Goal: Task Accomplishment & Management: Complete application form

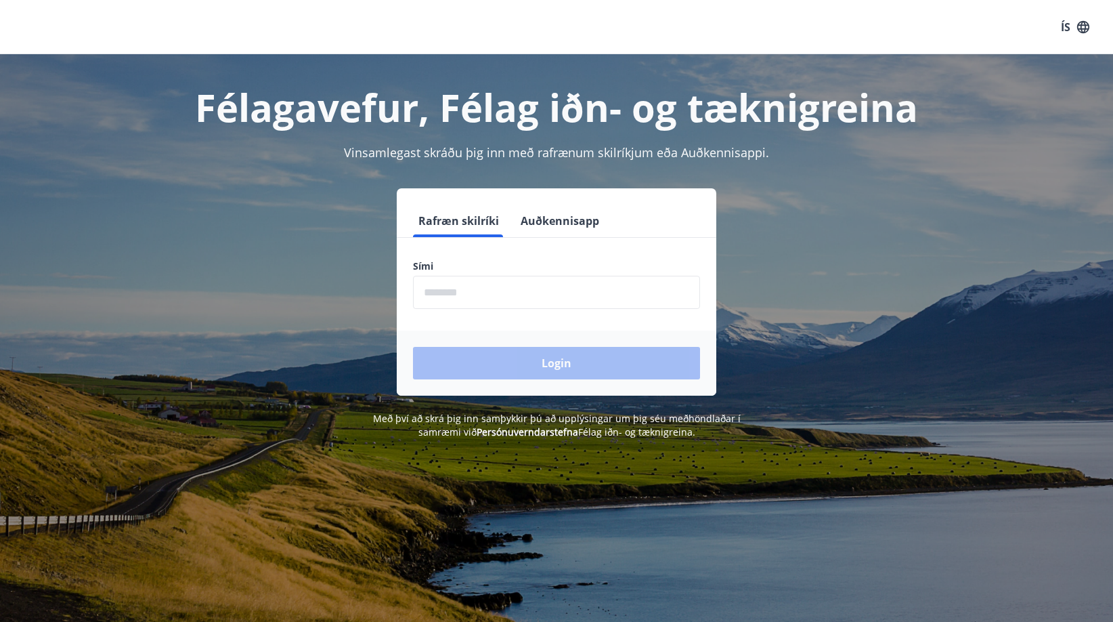
click at [515, 301] on input "phone" at bounding box center [556, 292] width 287 height 33
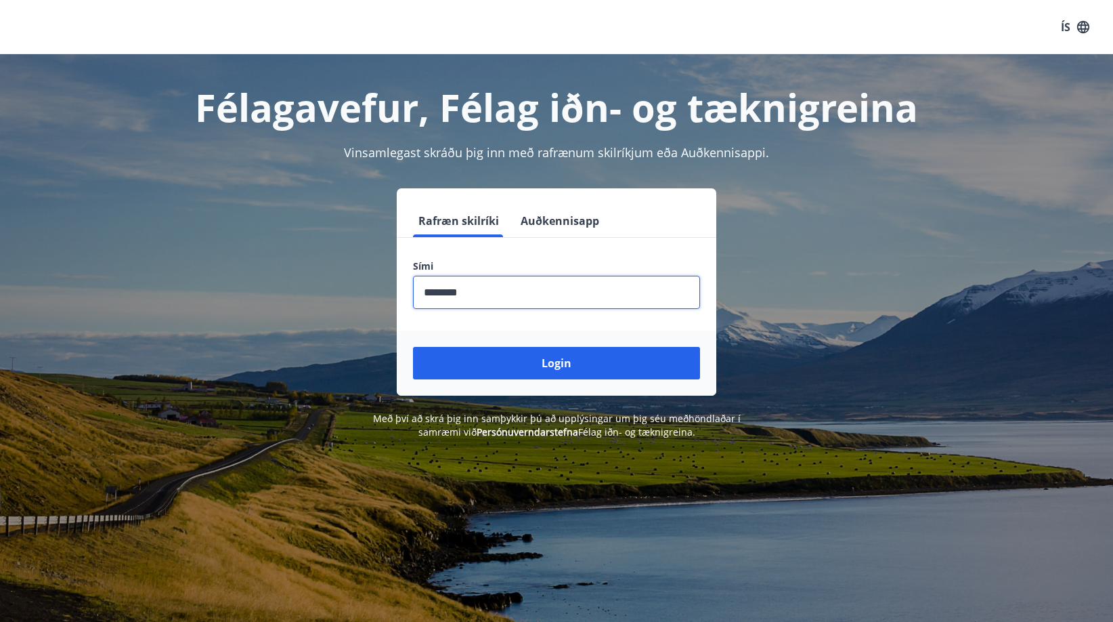
type input "********"
click at [413, 347] on button "Login" at bounding box center [556, 363] width 287 height 32
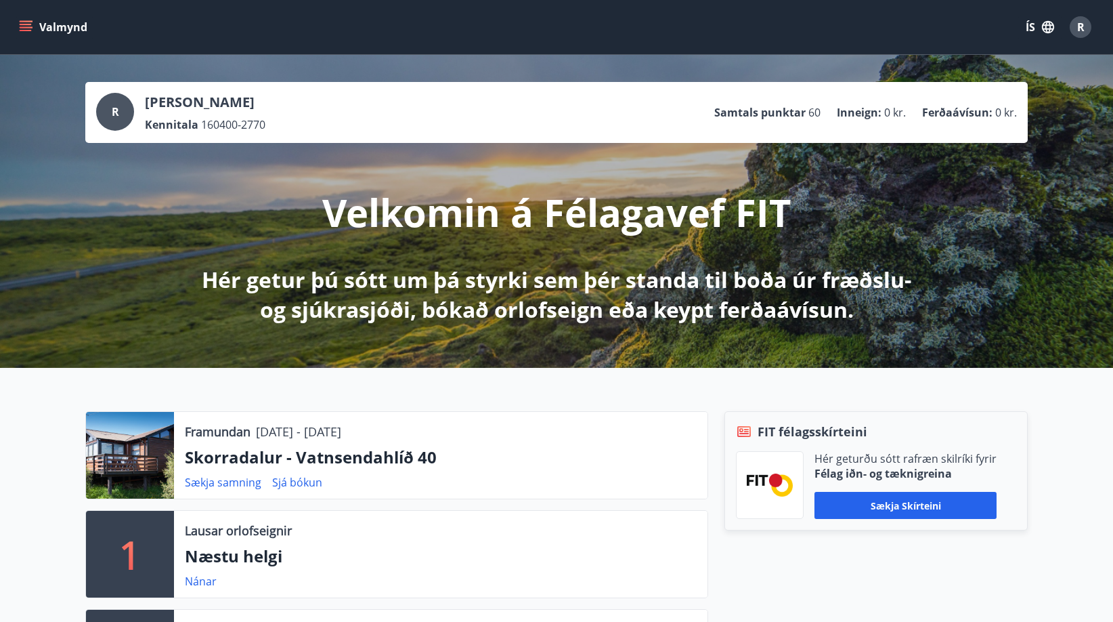
click at [54, 27] on button "Valmynd" at bounding box center [54, 27] width 77 height 24
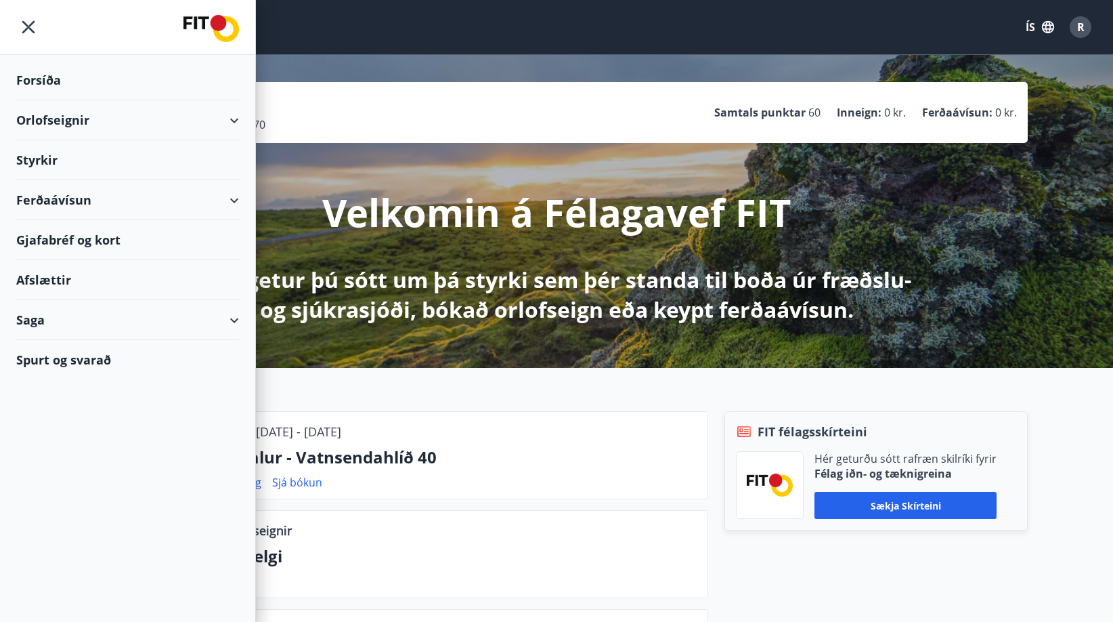
click at [42, 154] on div "Styrkir" at bounding box center [127, 160] width 223 height 40
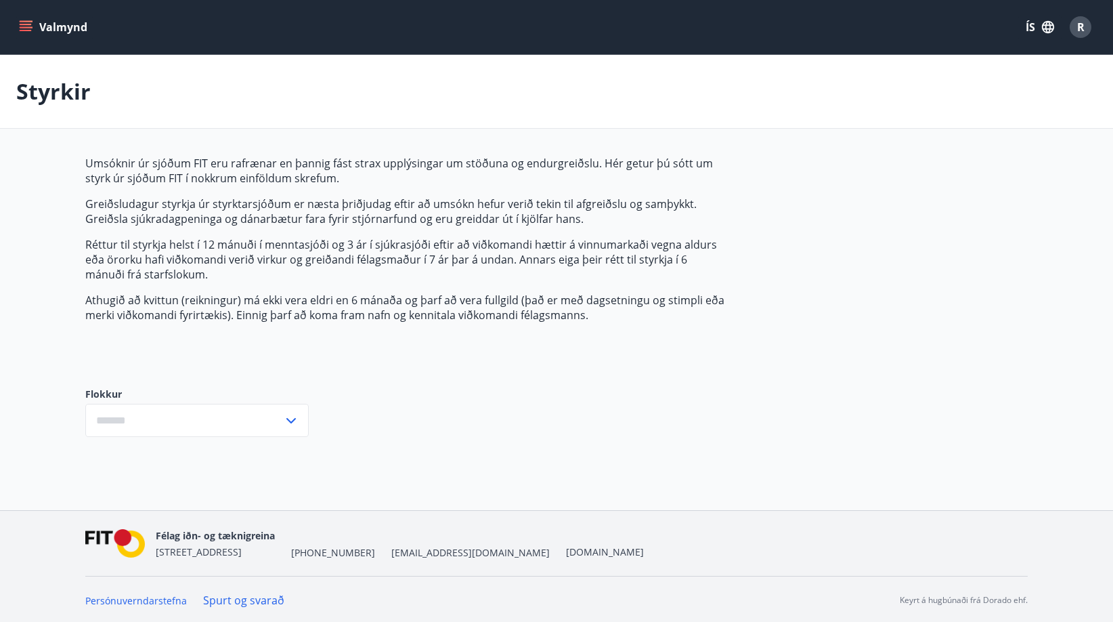
type input "***"
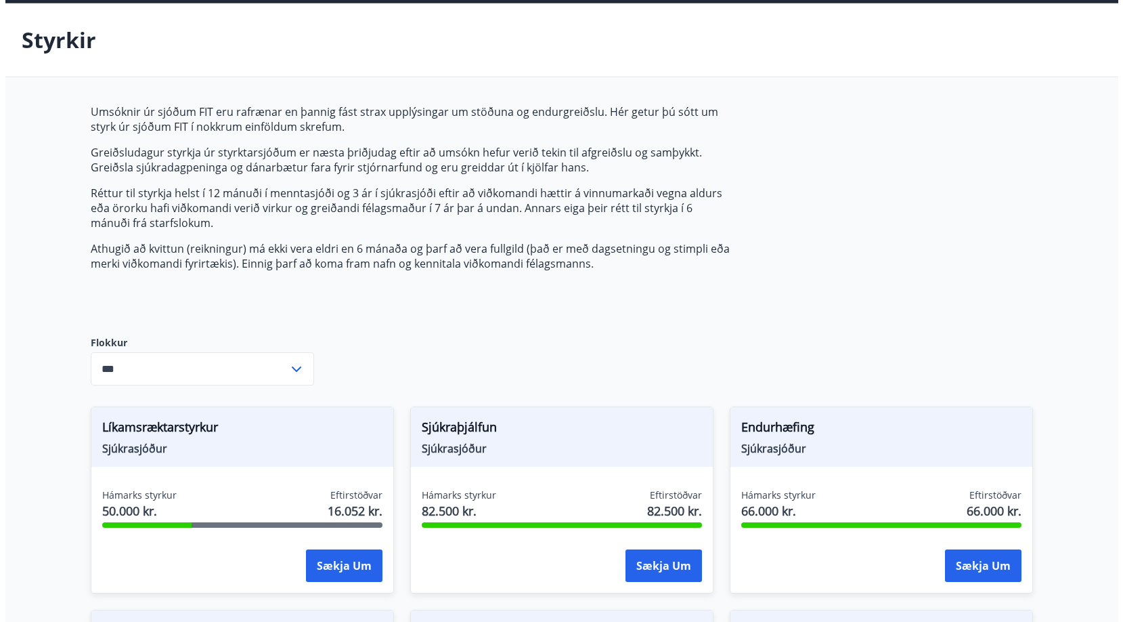
scroll to position [203, 0]
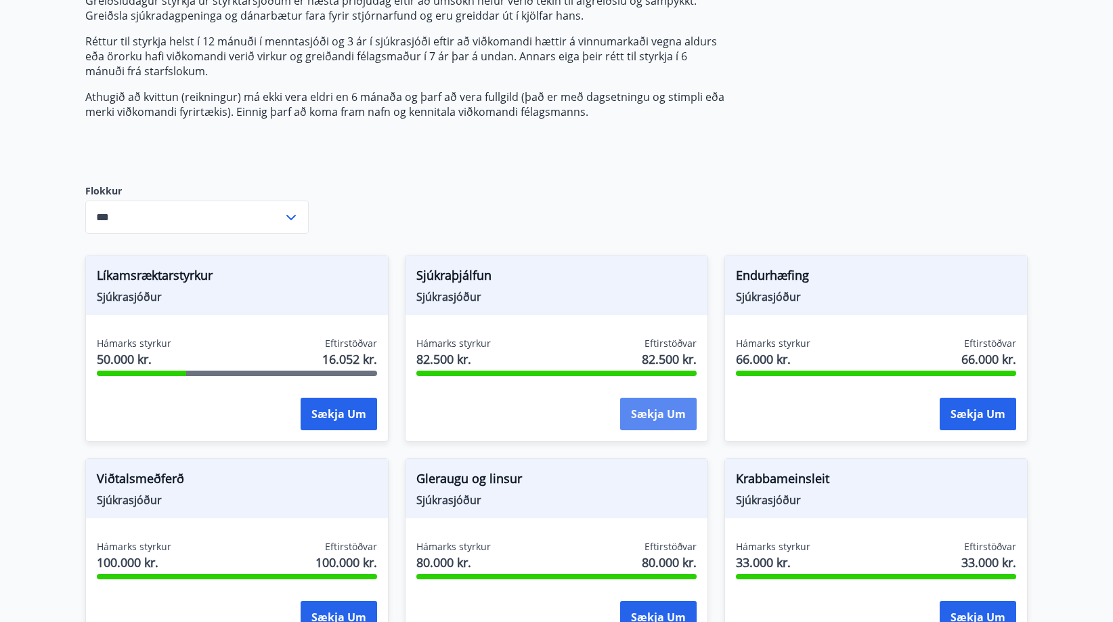
click at [676, 405] on button "Sækja um" at bounding box center [658, 413] width 77 height 32
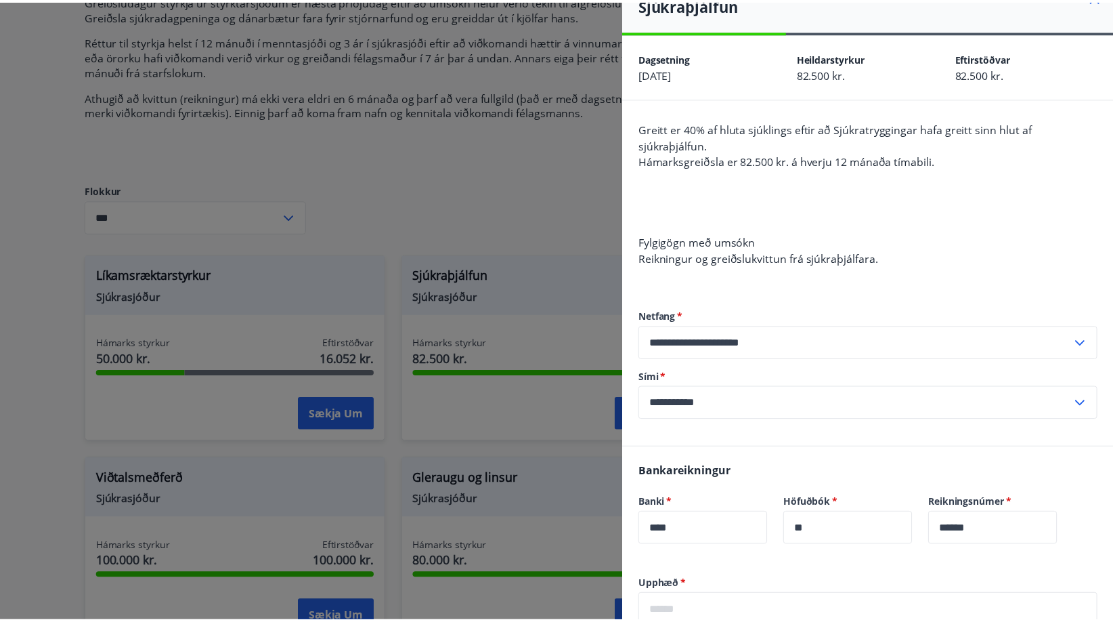
scroll to position [0, 0]
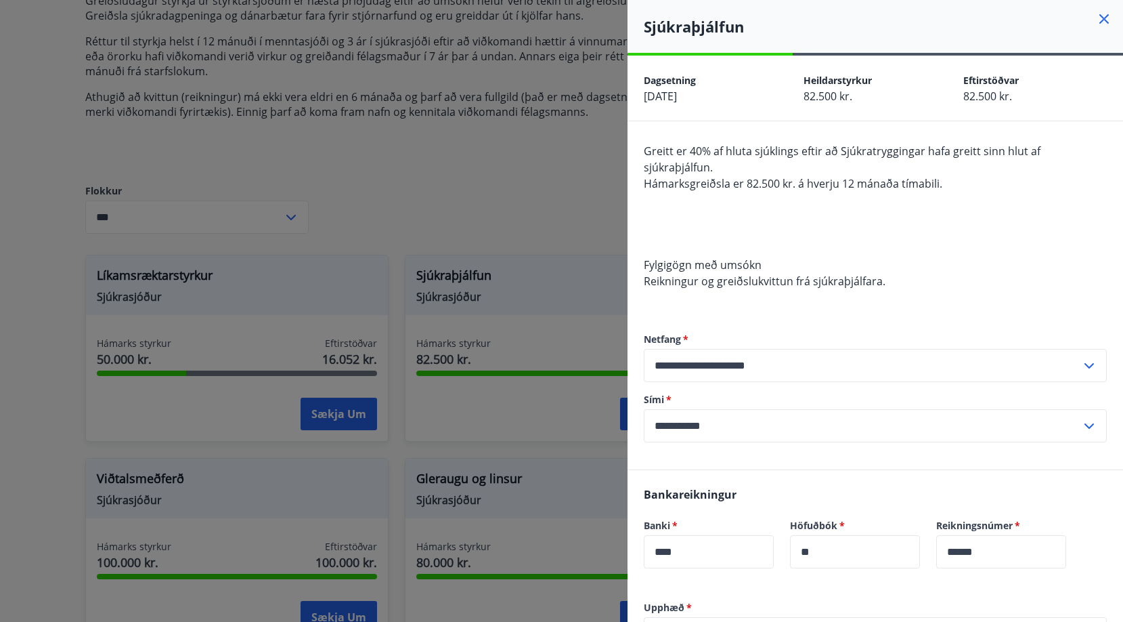
click at [1096, 14] on icon at bounding box center [1104, 19] width 16 height 16
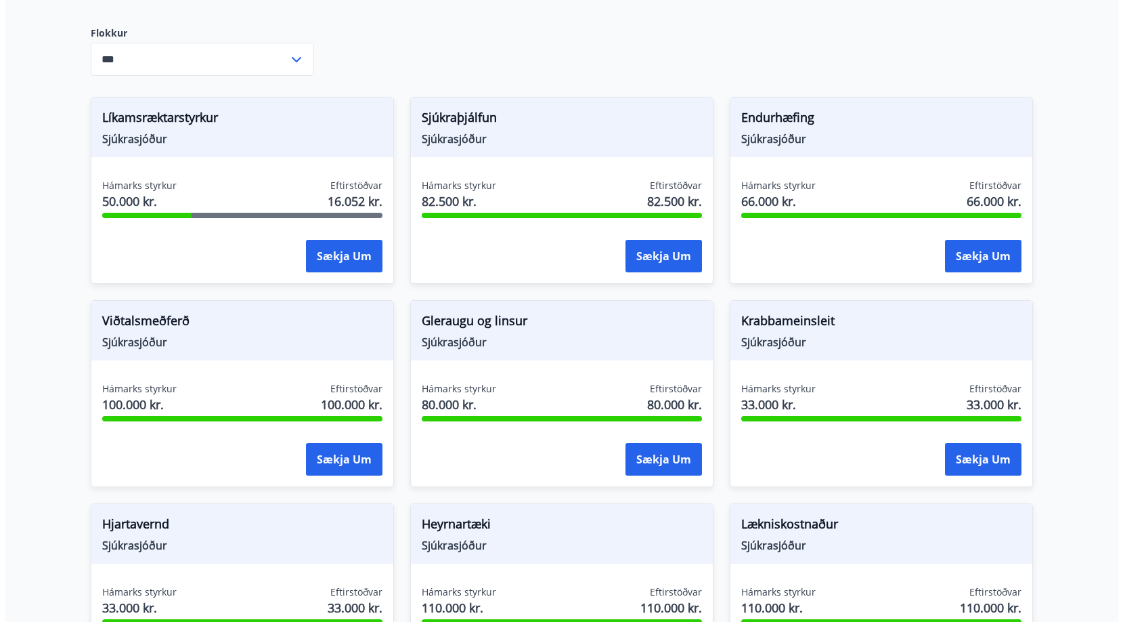
scroll to position [356, 0]
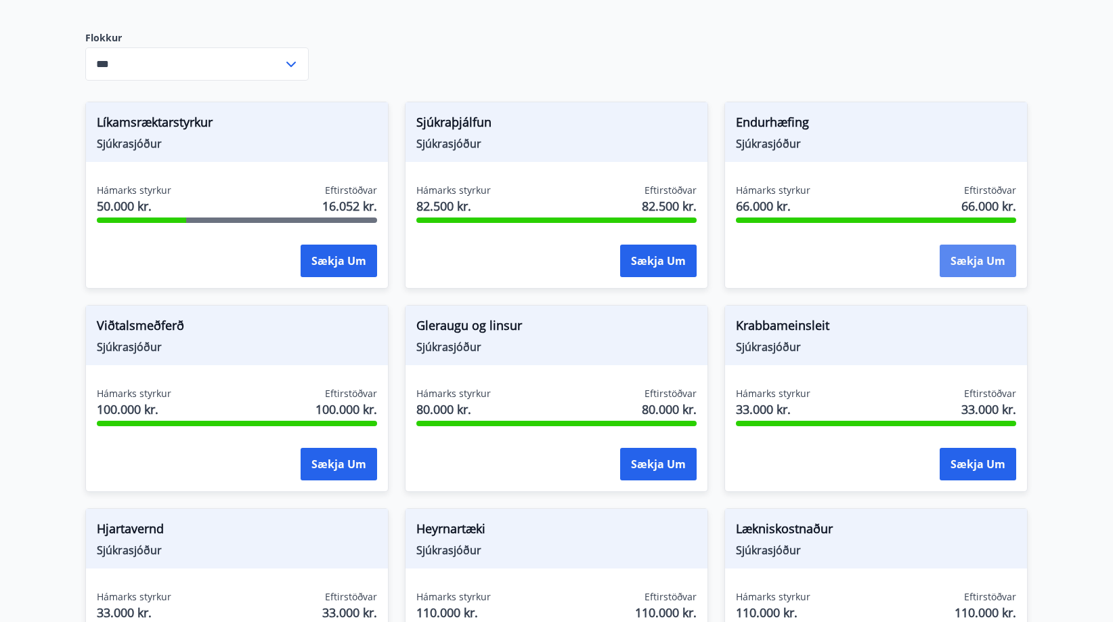
click at [944, 249] on button "Sækja um" at bounding box center [978, 260] width 77 height 32
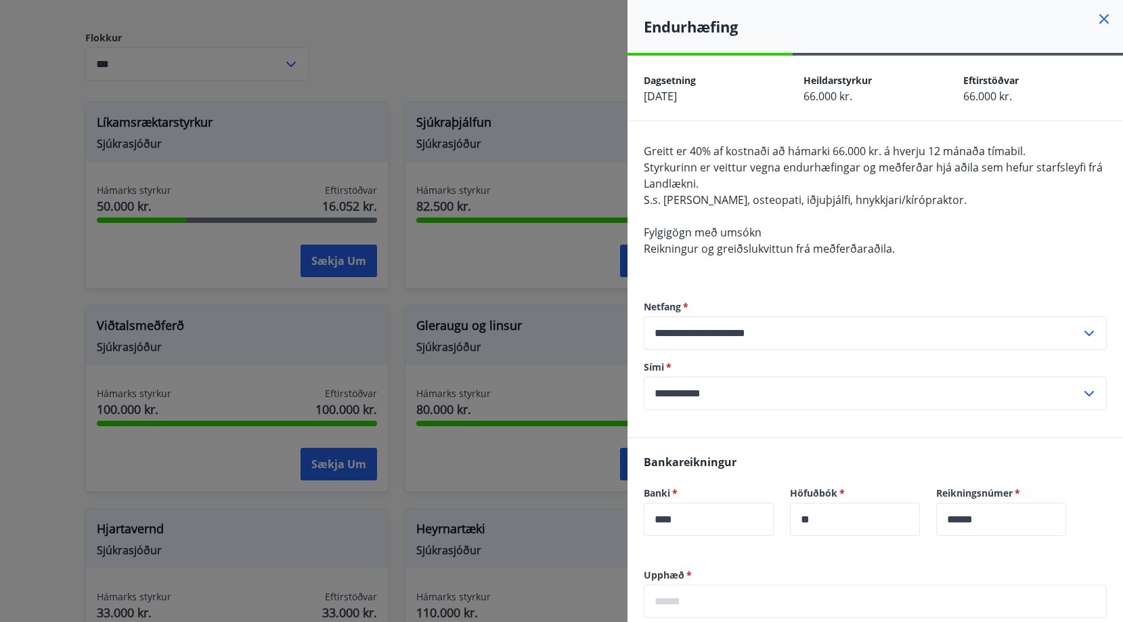
click at [1084, 20] on h4 "Endurhæfing" at bounding box center [883, 26] width 479 height 20
click at [1096, 20] on icon at bounding box center [1104, 19] width 16 height 16
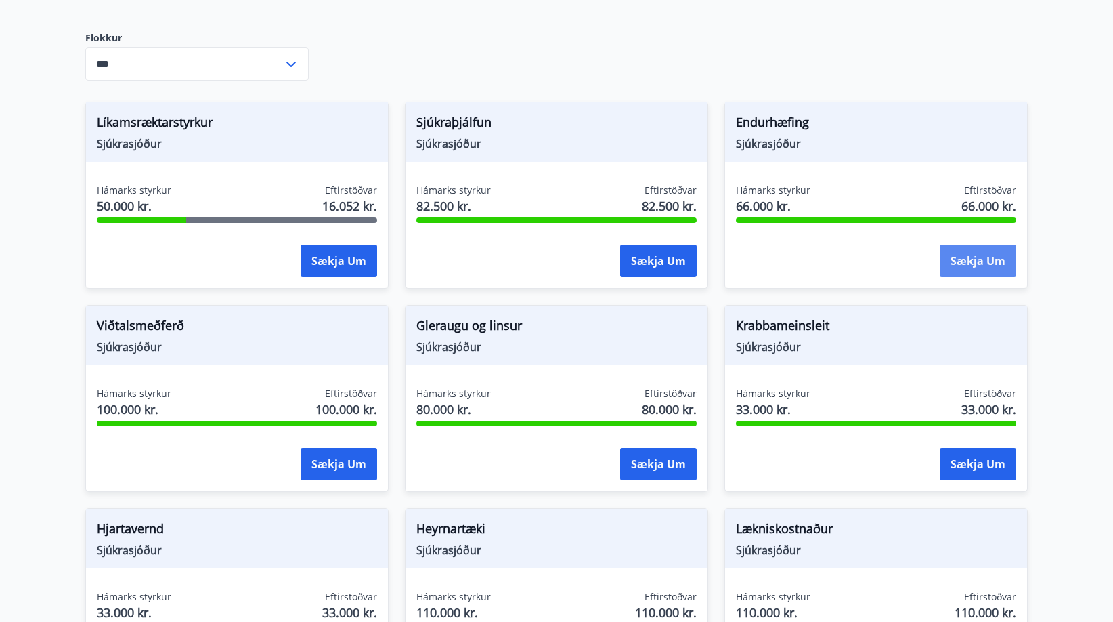
click at [955, 265] on button "Sækja um" at bounding box center [978, 260] width 77 height 32
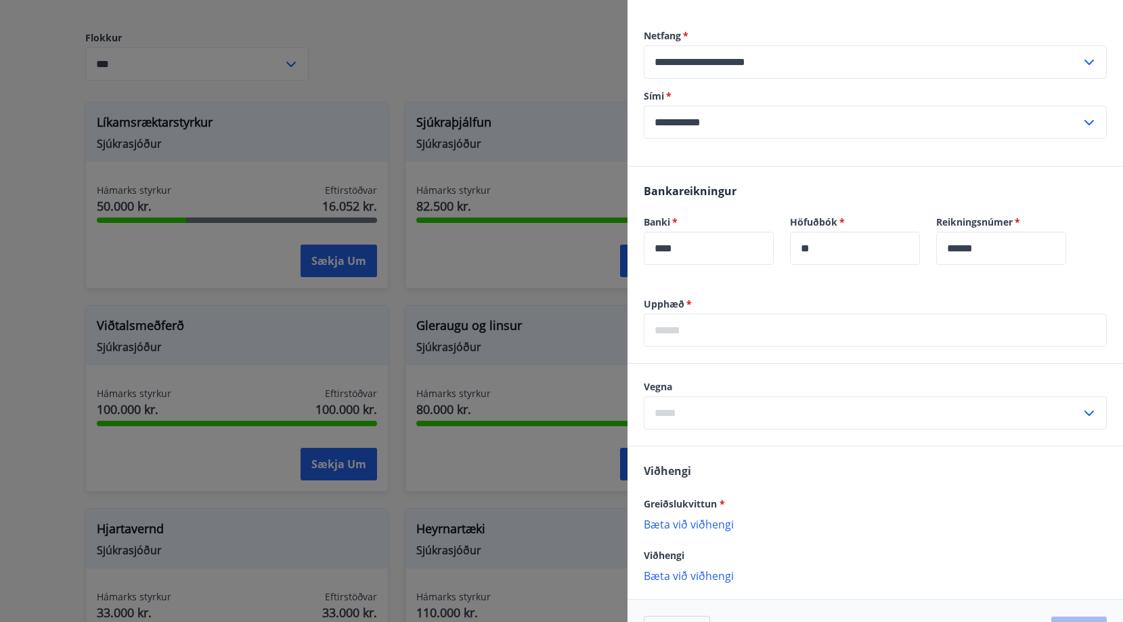
scroll to position [0, 0]
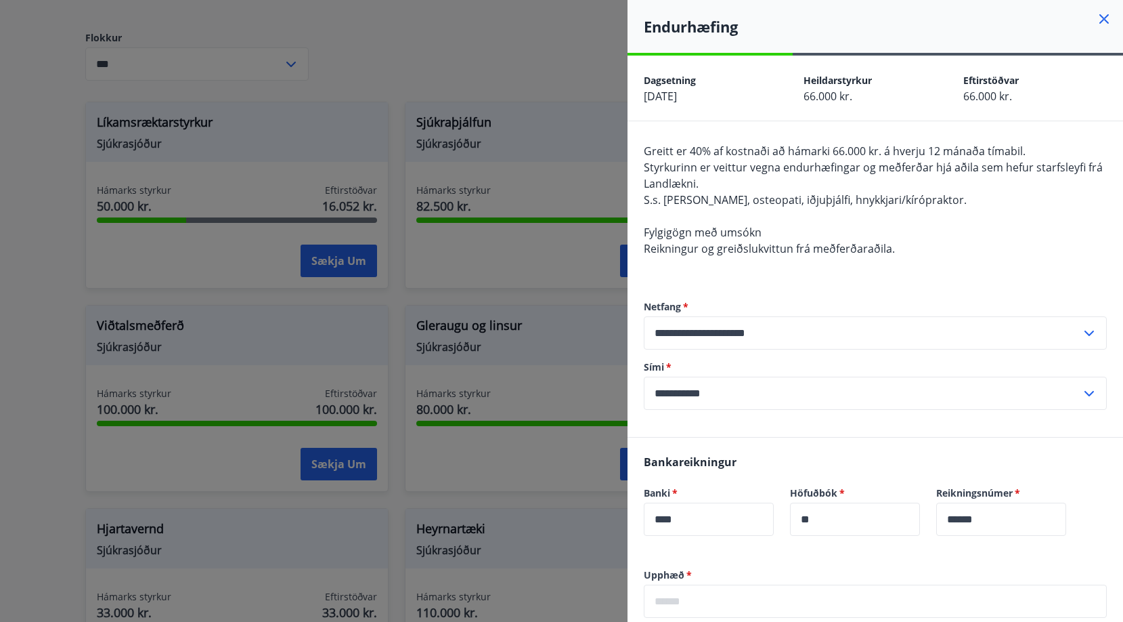
click at [1098, 18] on icon at bounding box center [1104, 19] width 16 height 16
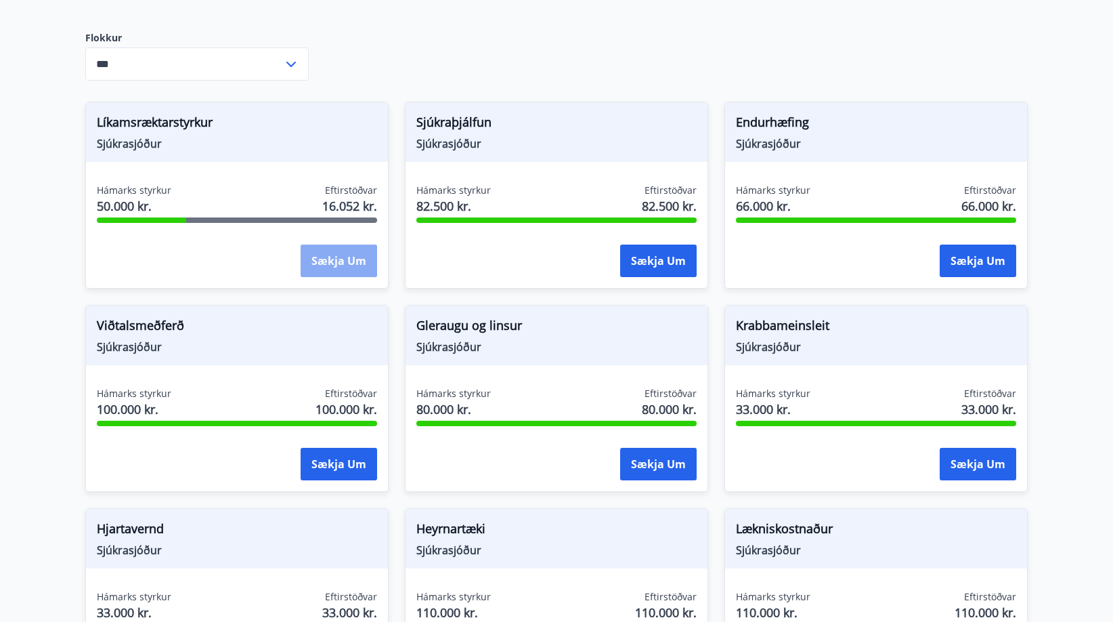
click at [322, 264] on button "Sækja um" at bounding box center [339, 260] width 77 height 32
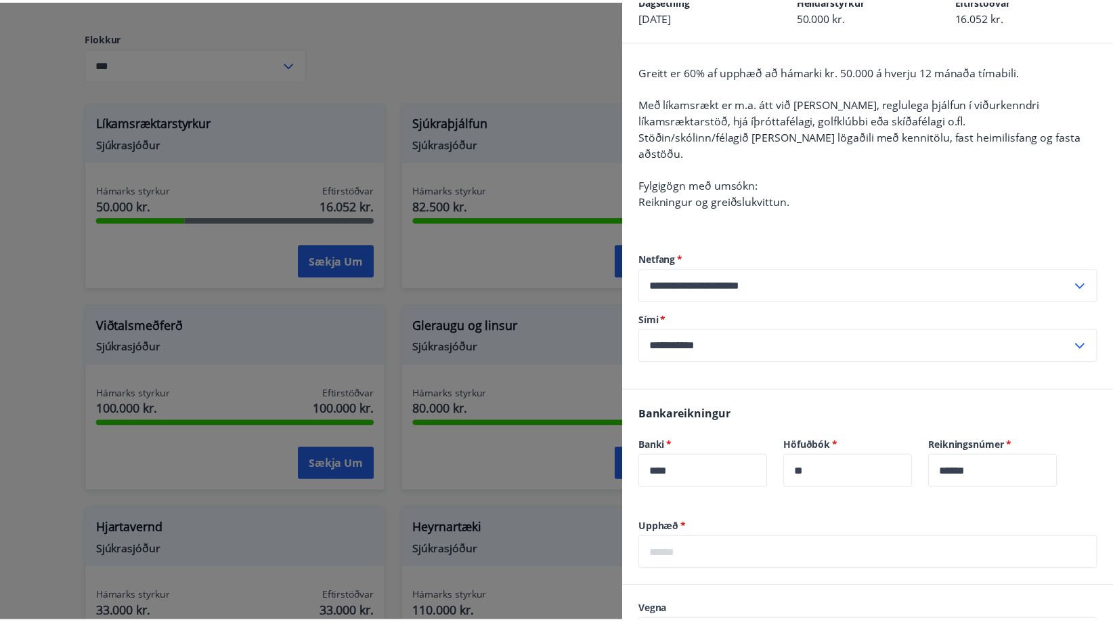
scroll to position [331, 0]
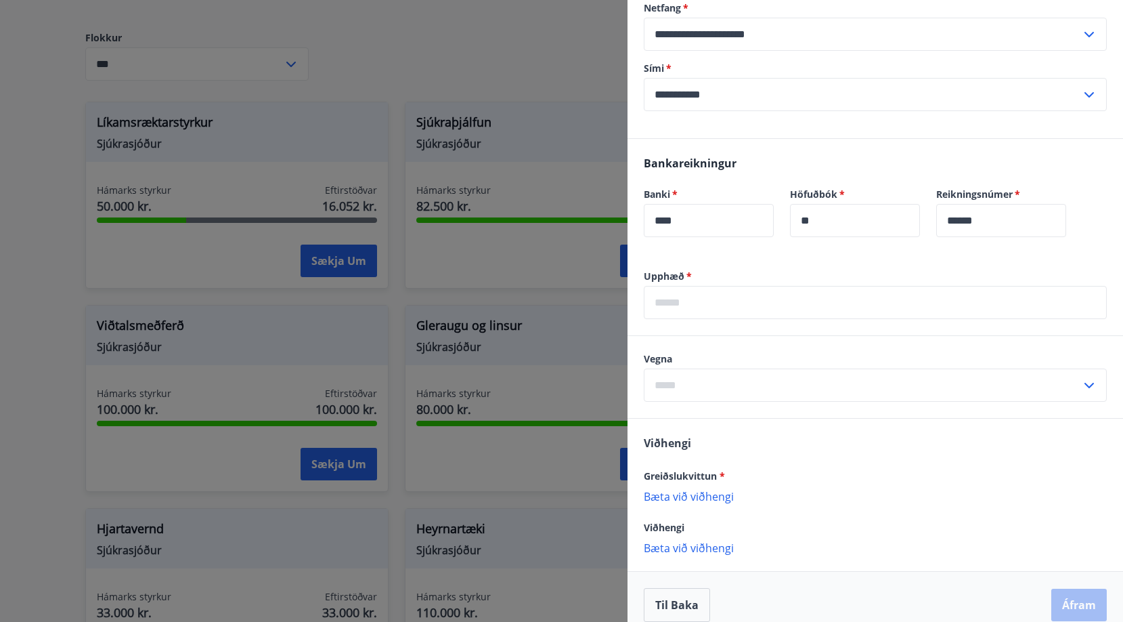
click at [47, 288] on div at bounding box center [561, 311] width 1123 height 622
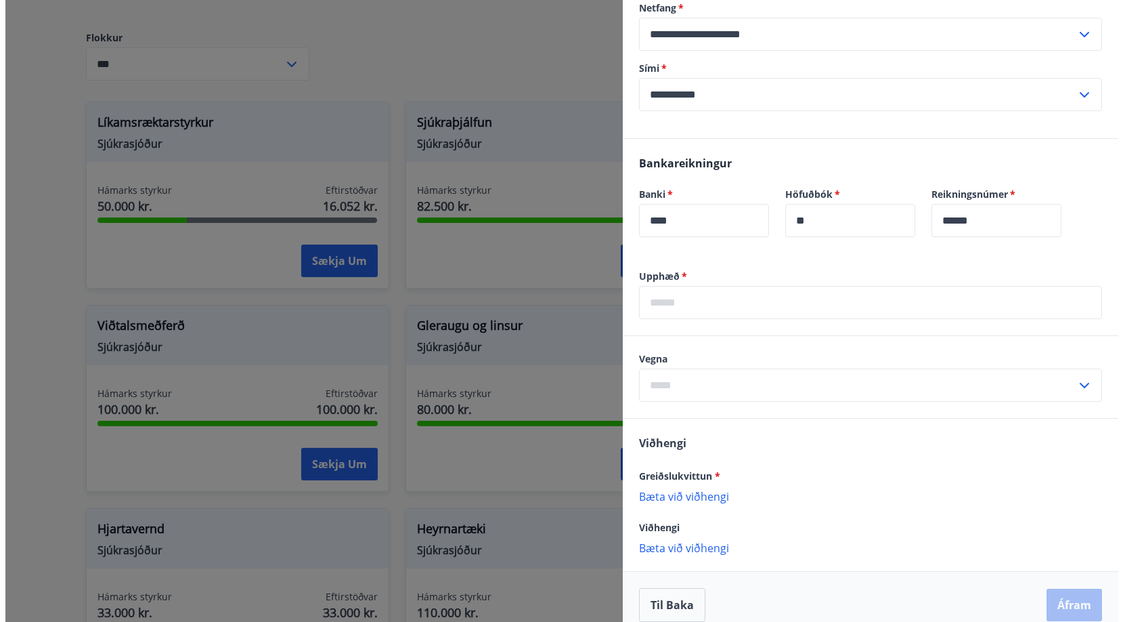
scroll to position [0, 0]
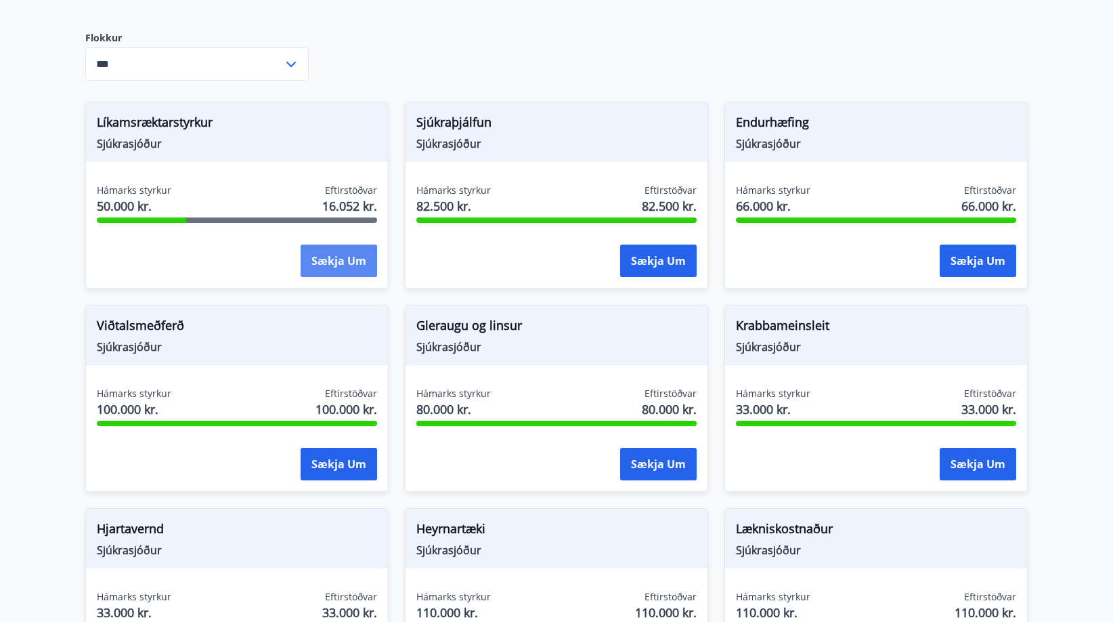
click at [304, 251] on button "Sækja um" at bounding box center [339, 260] width 77 height 32
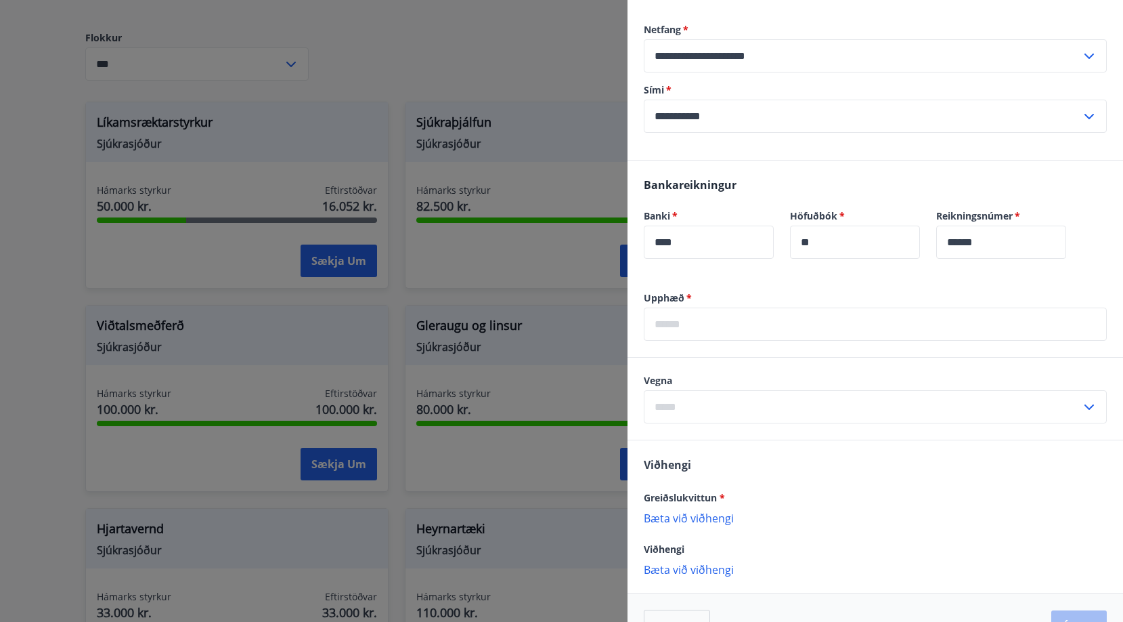
scroll to position [331, 0]
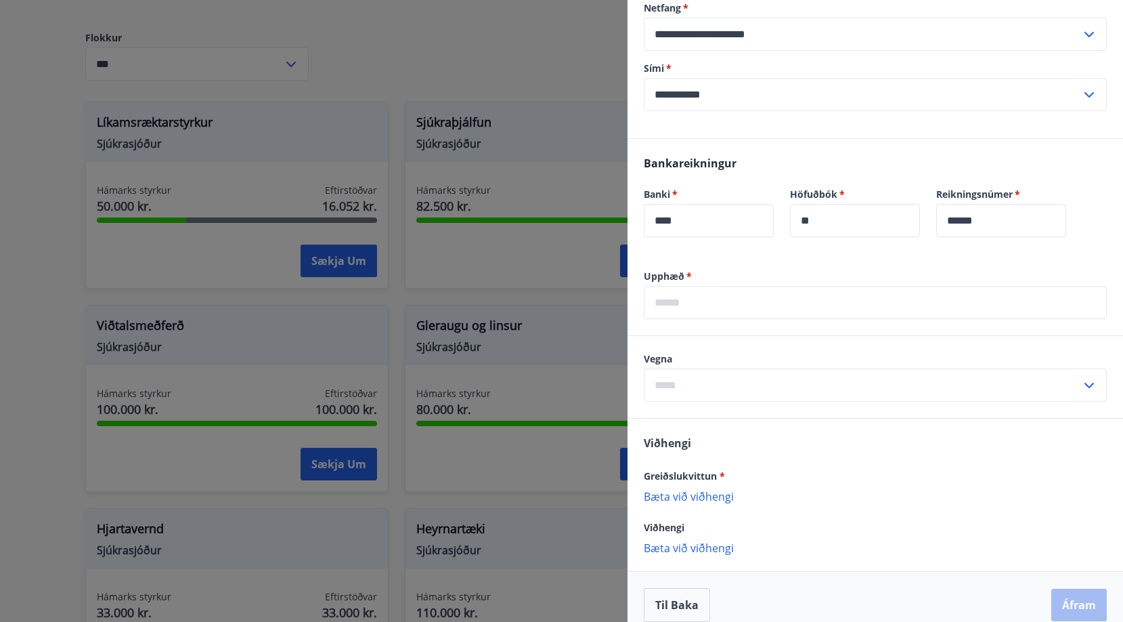
click at [766, 292] on input "text" at bounding box center [875, 302] width 463 height 33
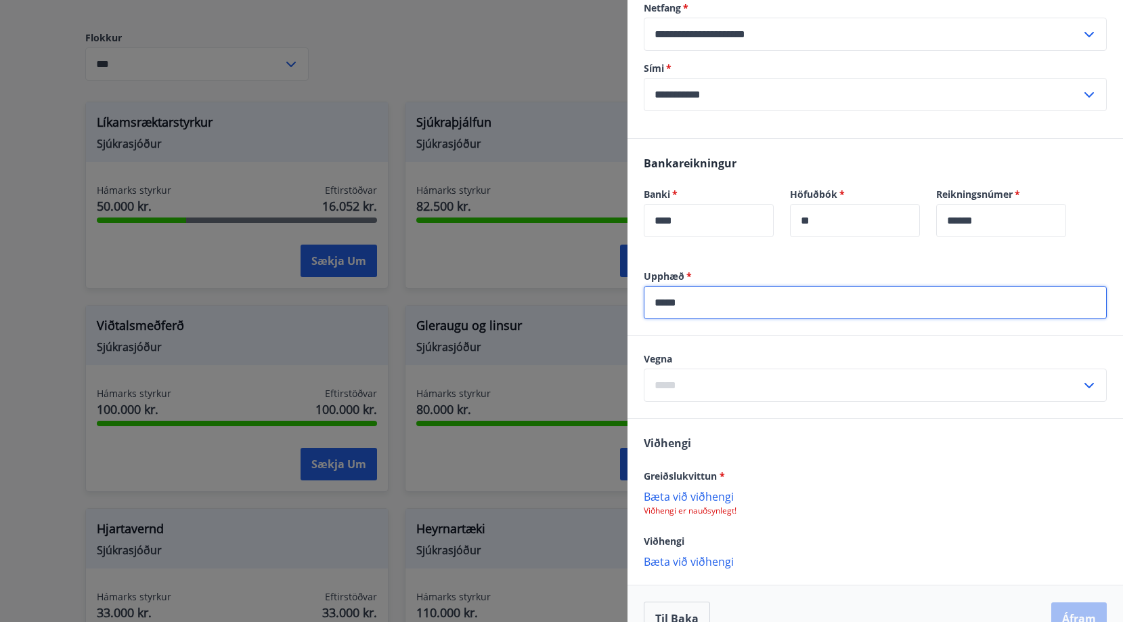
type input "*****"
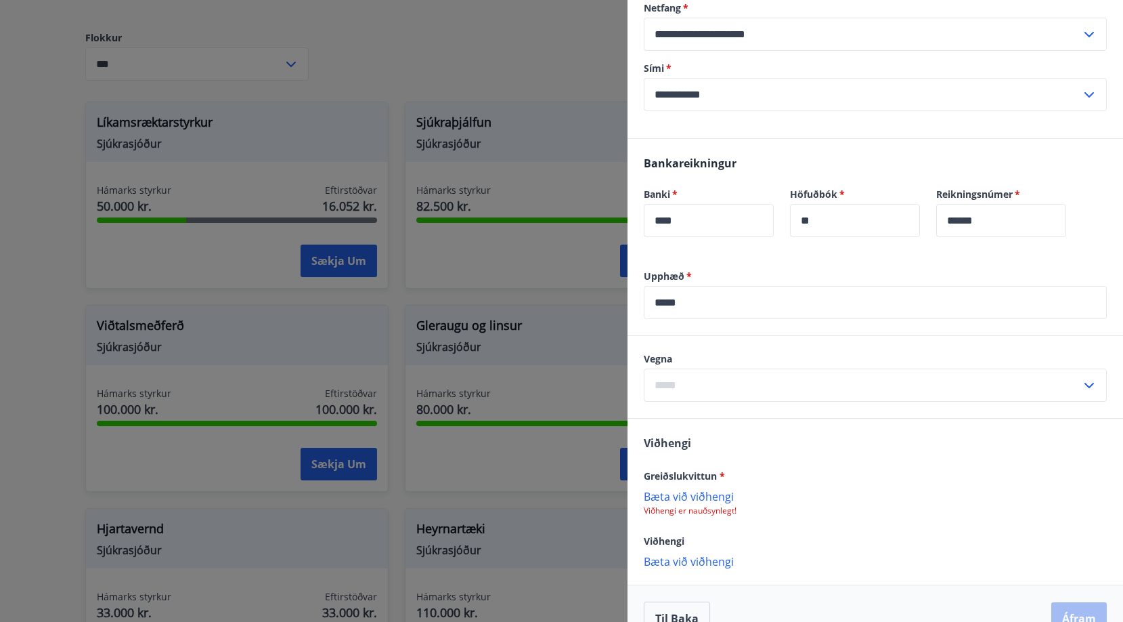
click at [733, 314] on div "Upphæð   * ***** ​" at bounding box center [876, 302] width 496 height 66
click at [709, 368] on input "text" at bounding box center [862, 384] width 437 height 33
click at [715, 402] on li "Líkamsrækt" at bounding box center [876, 414] width 462 height 24
type input "**********"
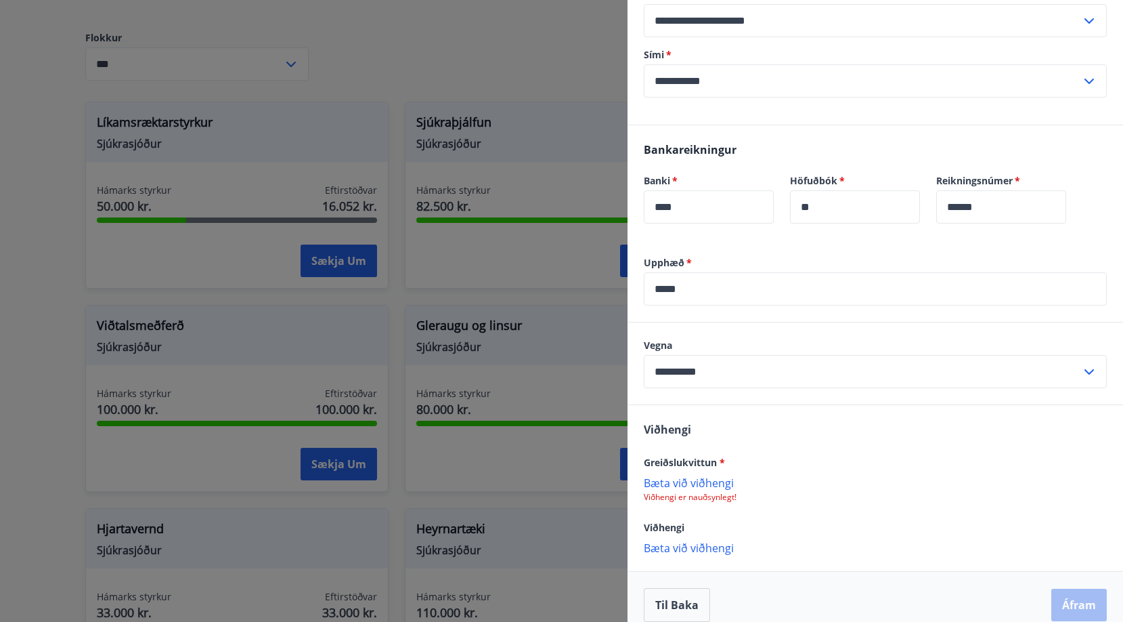
click at [695, 475] on p "Bæta við viðhengi" at bounding box center [875, 482] width 463 height 14
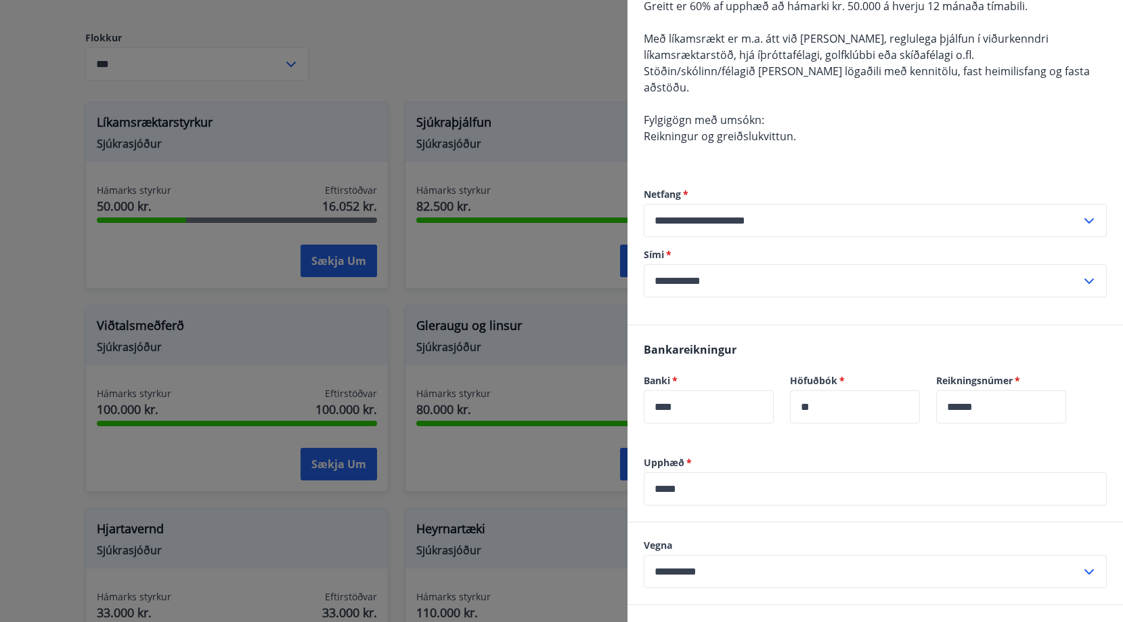
scroll to position [211, 0]
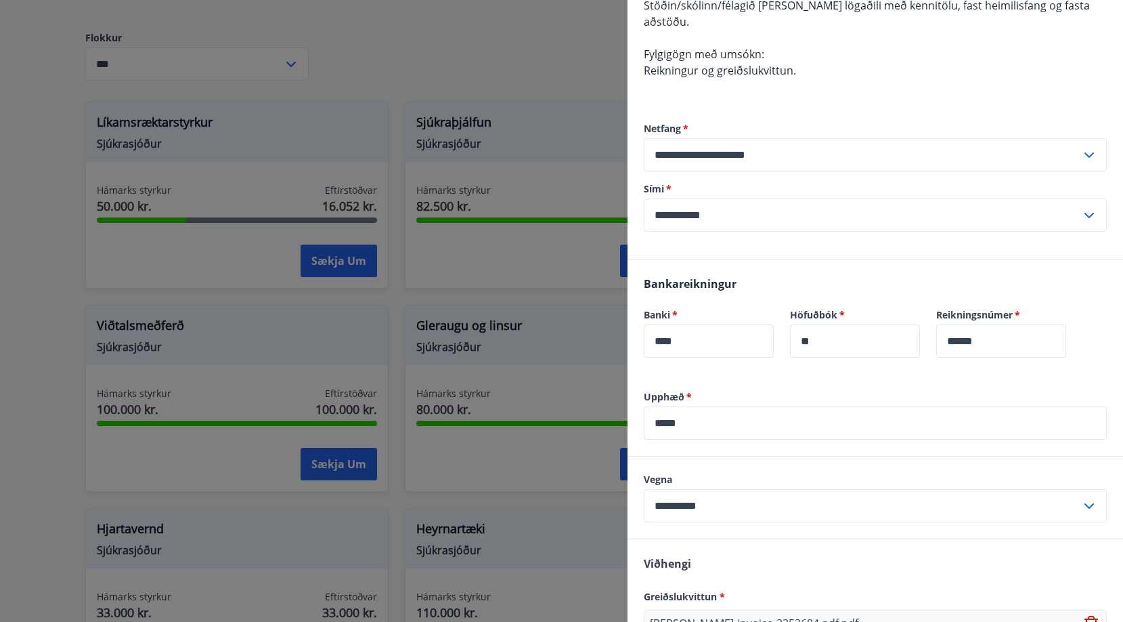
click at [742, 406] on input "*****" at bounding box center [875, 422] width 463 height 33
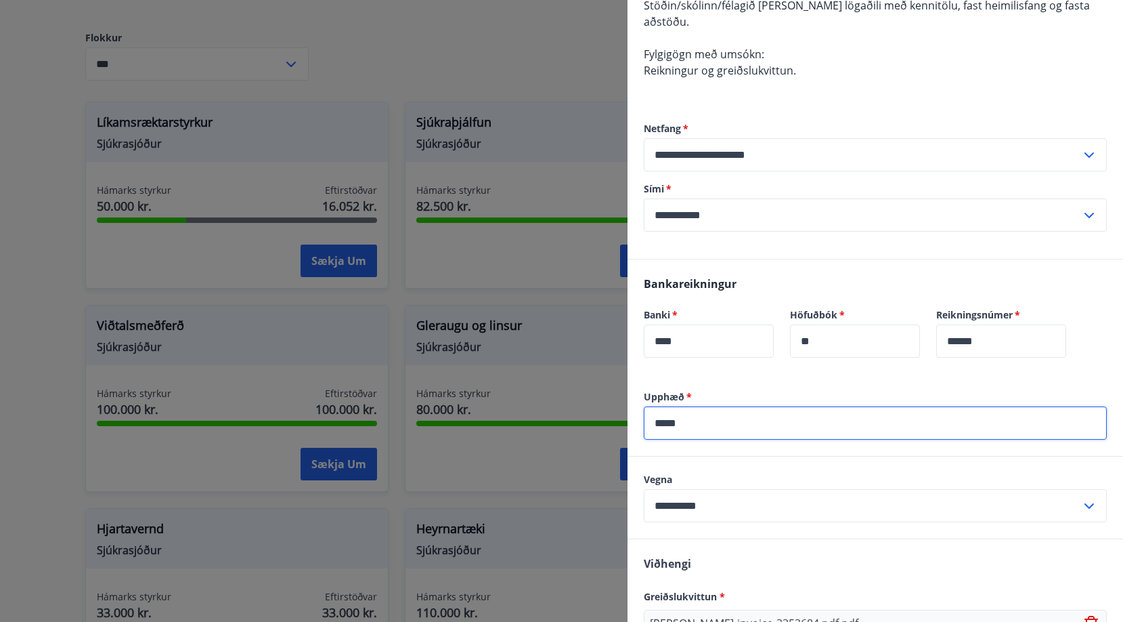
click at [742, 406] on input "*****" at bounding box center [875, 422] width 463 height 33
type input "****"
click at [744, 390] on label "Upphæð   *" at bounding box center [875, 397] width 463 height 14
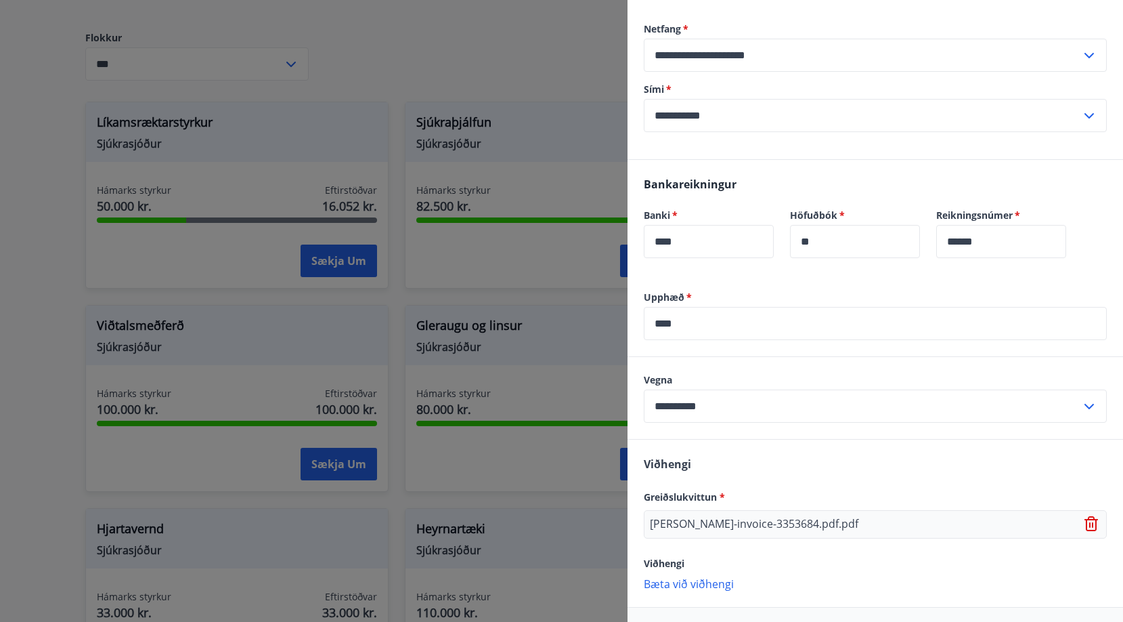
scroll to position [346, 0]
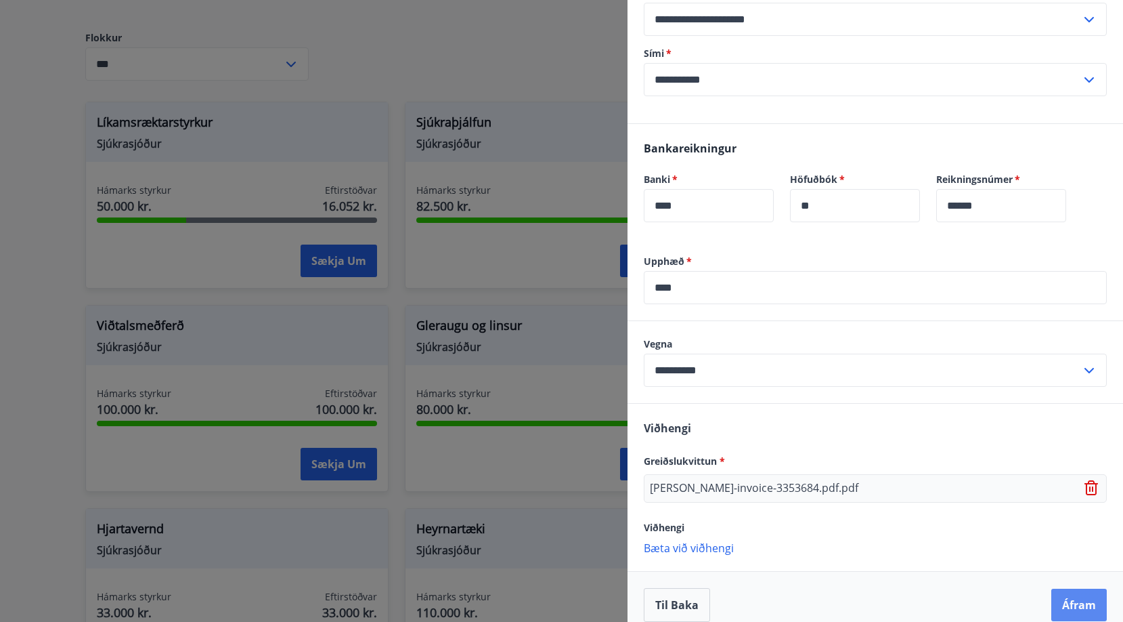
click at [1077, 588] on button "Áfram" at bounding box center [1080, 604] width 56 height 32
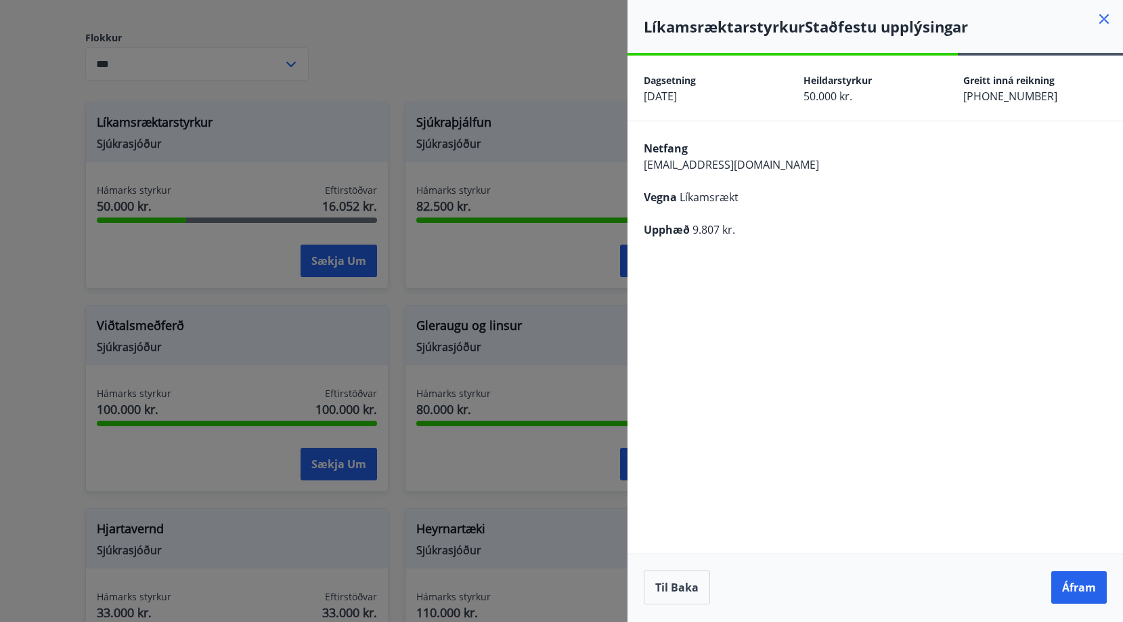
scroll to position [0, 0]
click at [662, 599] on button "Til baka" at bounding box center [677, 587] width 66 height 34
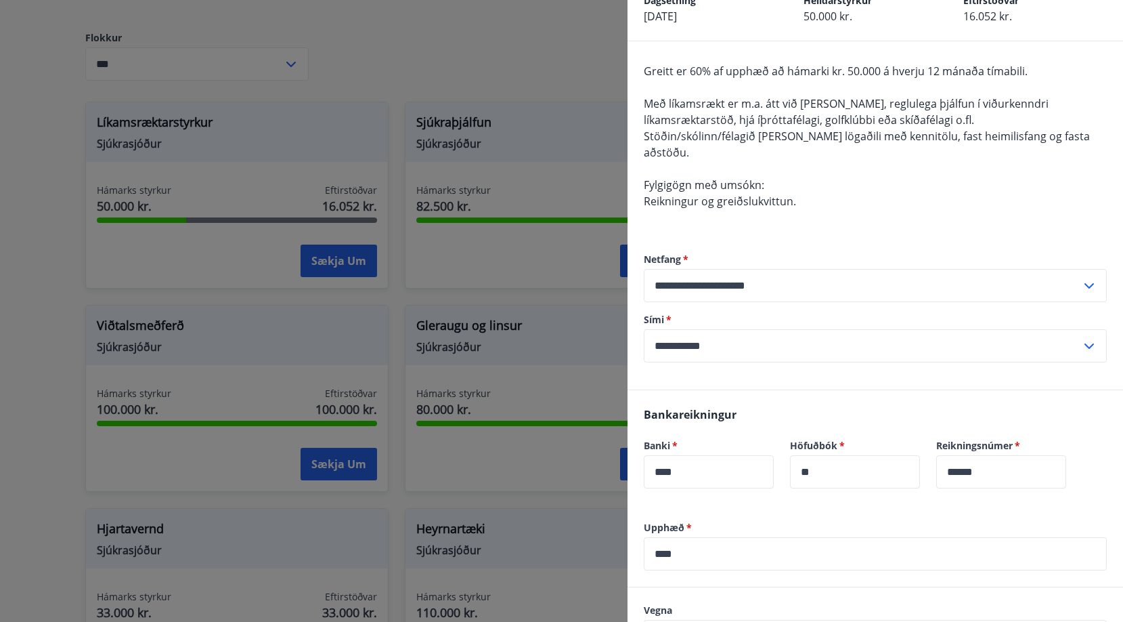
scroll to position [346, 0]
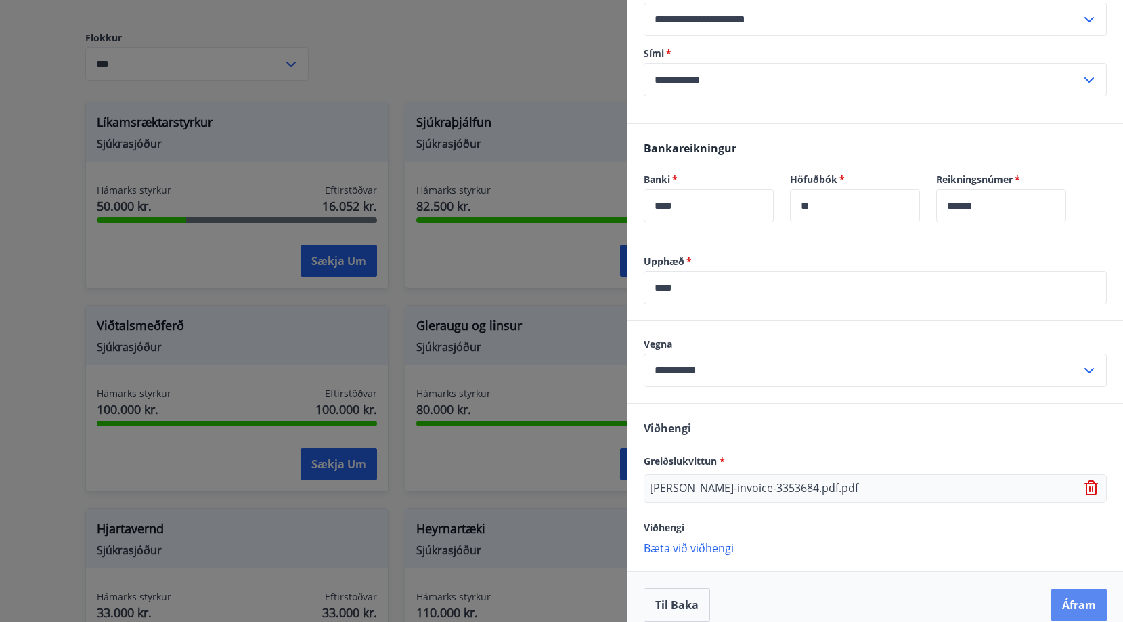
click at [1087, 592] on button "Áfram" at bounding box center [1080, 604] width 56 height 32
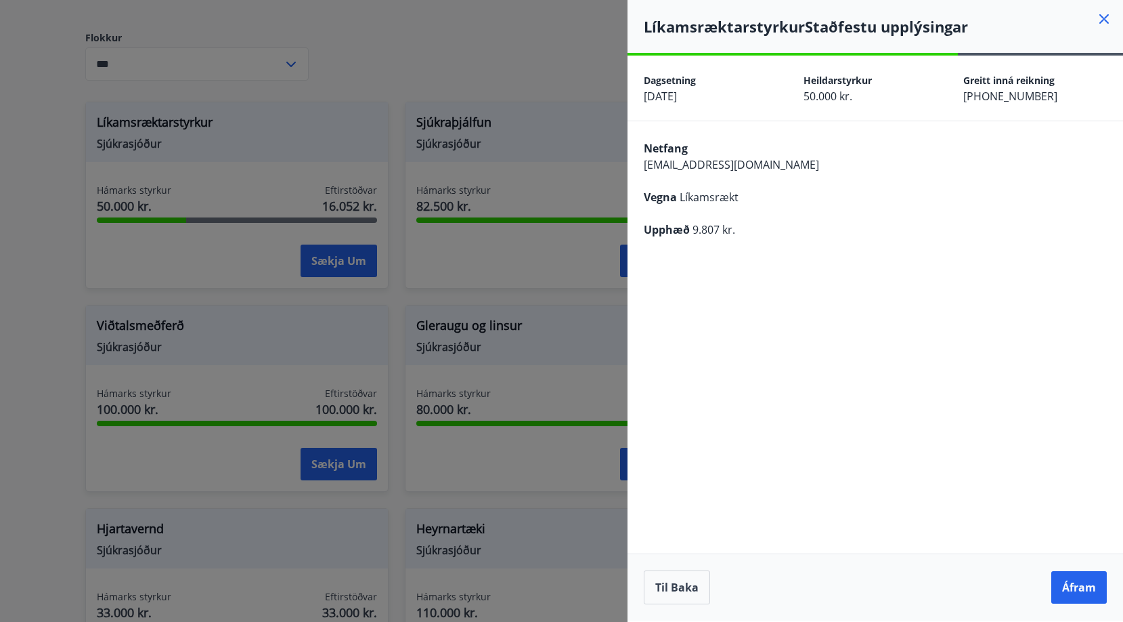
scroll to position [0, 0]
click at [1072, 577] on button "Áfram" at bounding box center [1080, 587] width 56 height 32
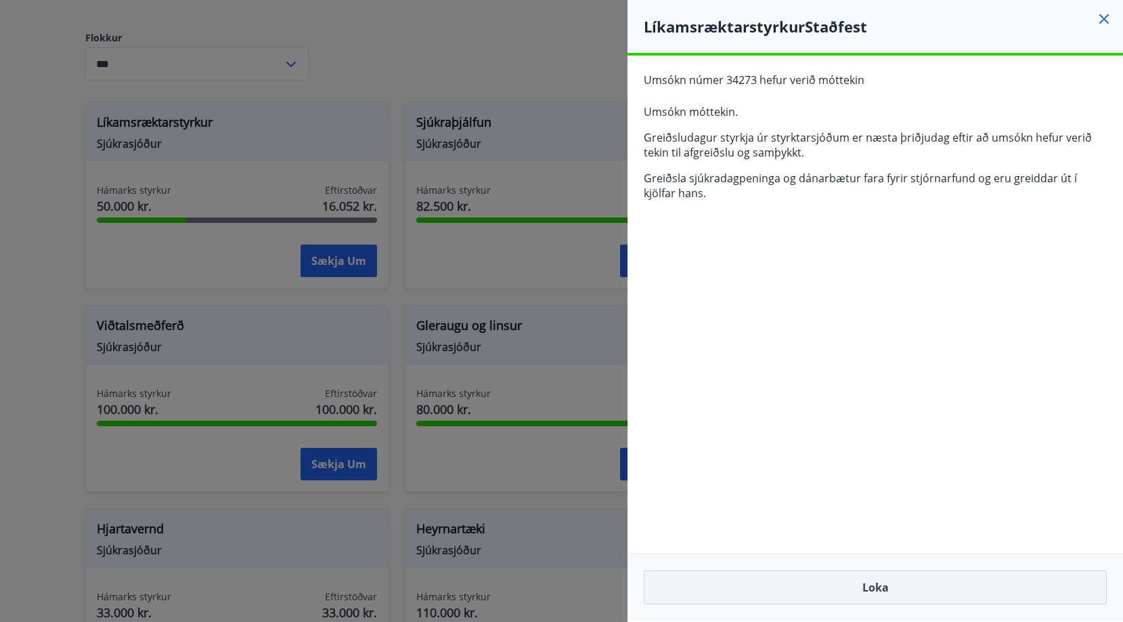
click at [870, 579] on button "Loka" at bounding box center [875, 587] width 463 height 34
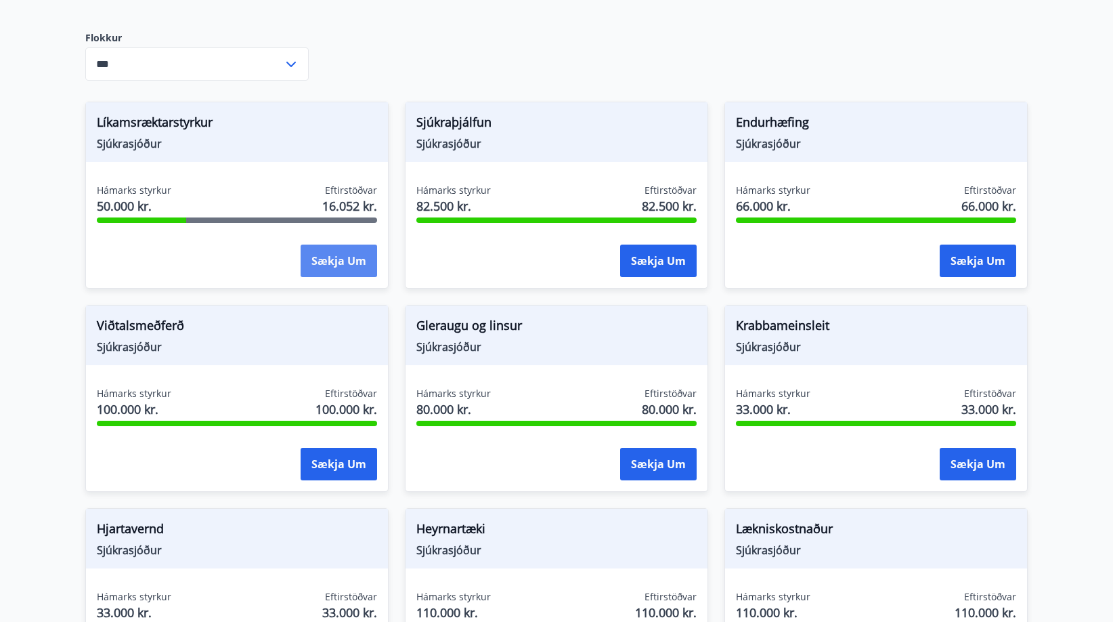
click at [318, 255] on button "Sækja um" at bounding box center [339, 260] width 77 height 32
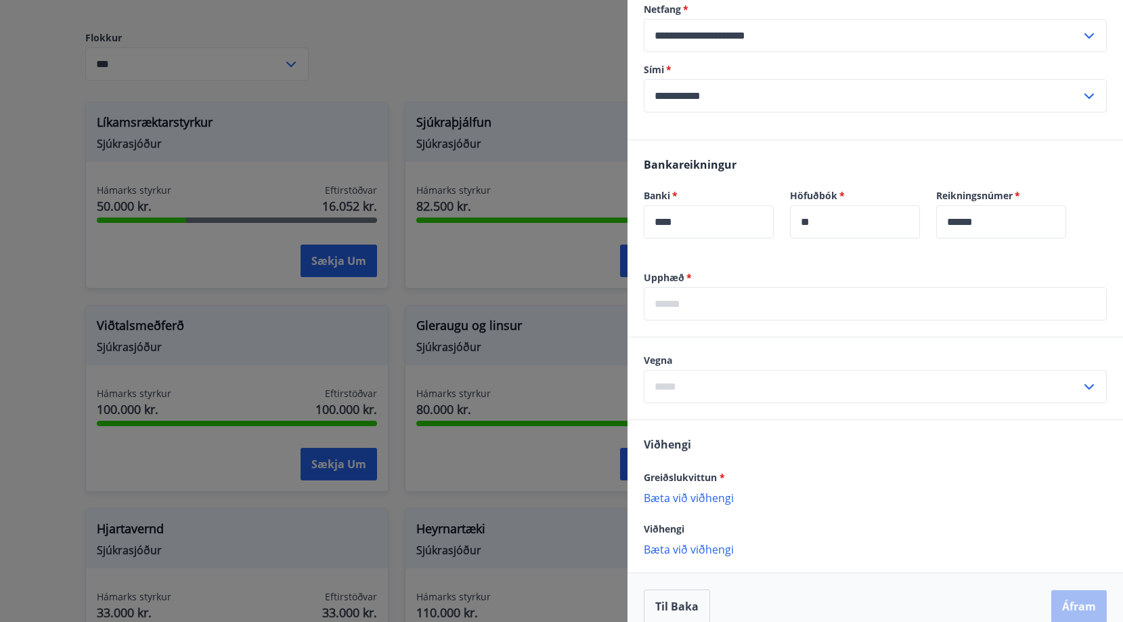
scroll to position [331, 0]
click at [724, 286] on input "text" at bounding box center [875, 302] width 463 height 33
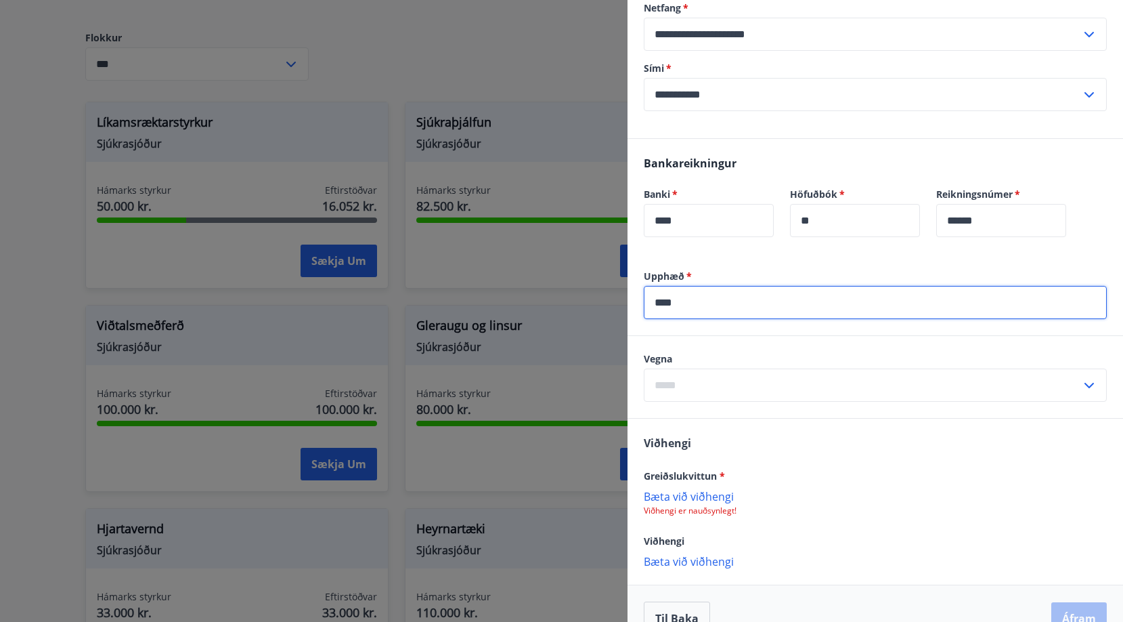
type input "****"
click at [738, 368] on input "text" at bounding box center [862, 384] width 437 height 33
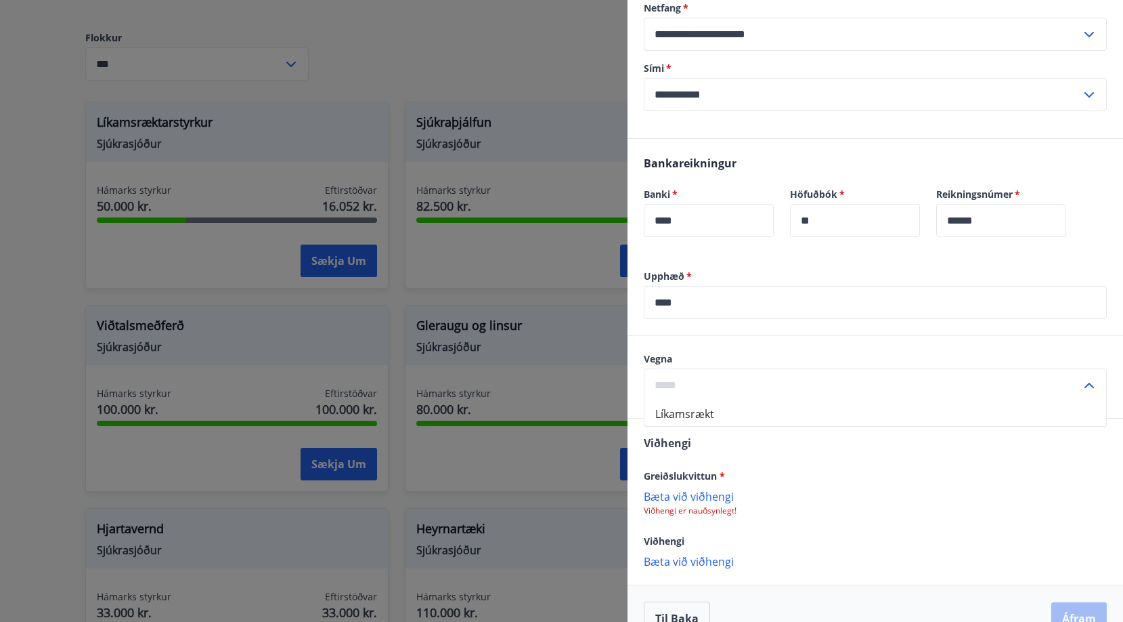
click at [687, 402] on li "Líkamsrækt" at bounding box center [876, 414] width 462 height 24
type input "**********"
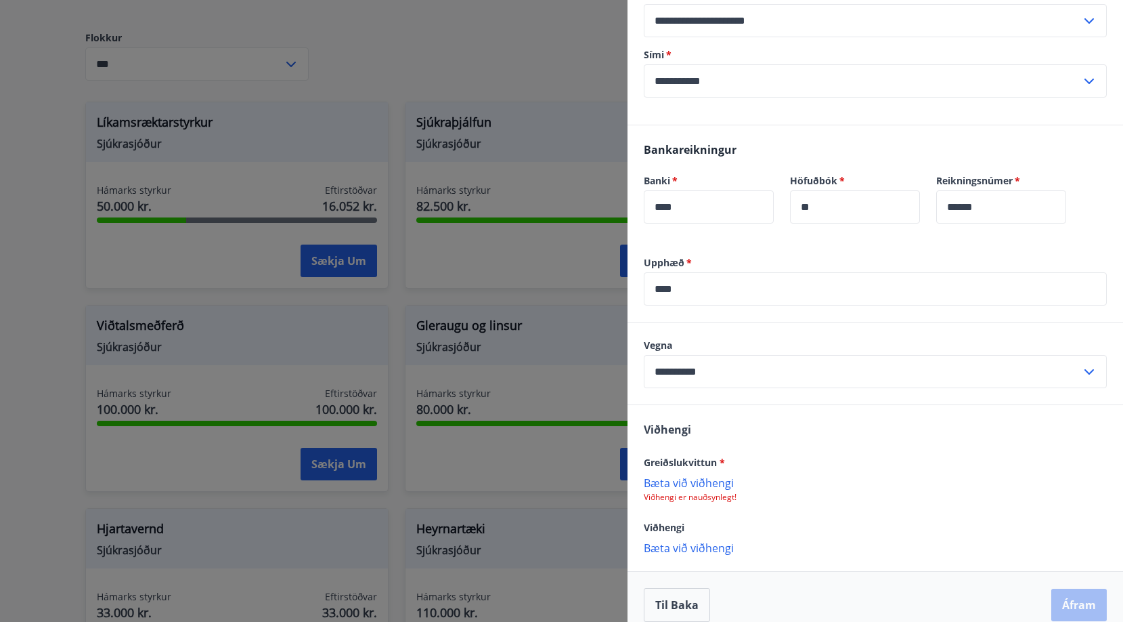
click at [697, 475] on p "Bæta við viðhengi" at bounding box center [875, 482] width 463 height 14
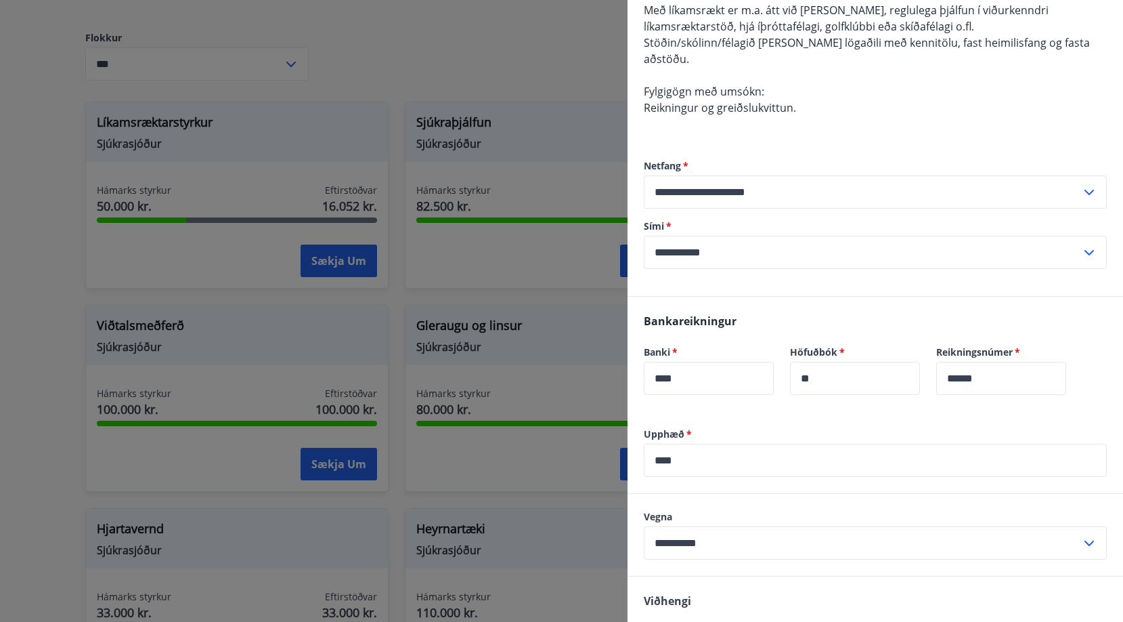
scroll to position [346, 0]
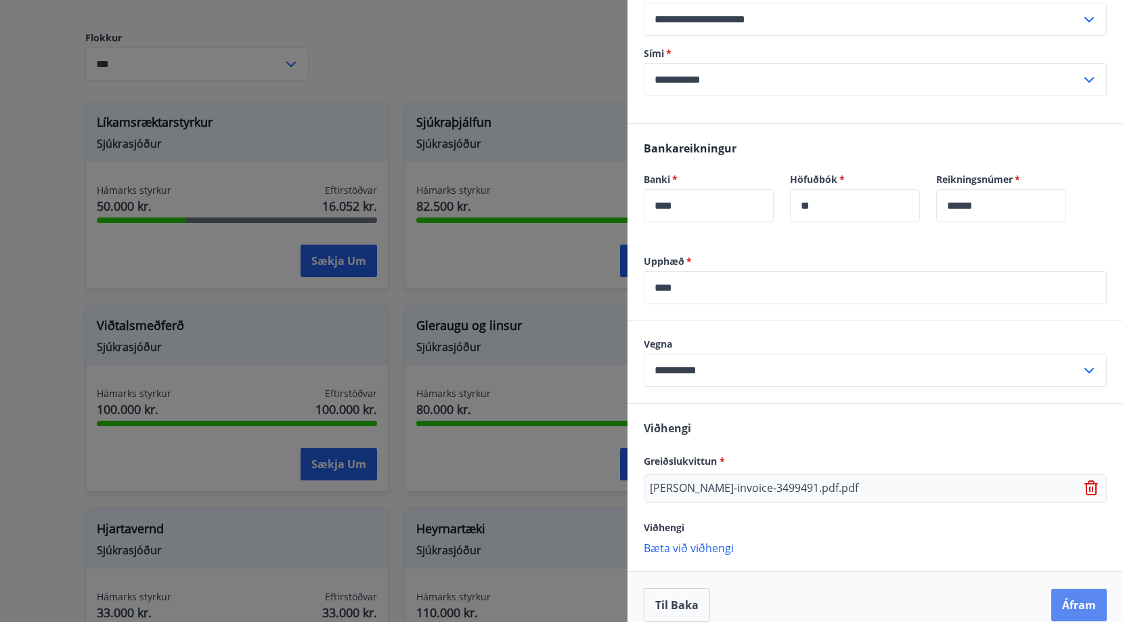
click at [1052, 590] on button "Áfram" at bounding box center [1080, 604] width 56 height 32
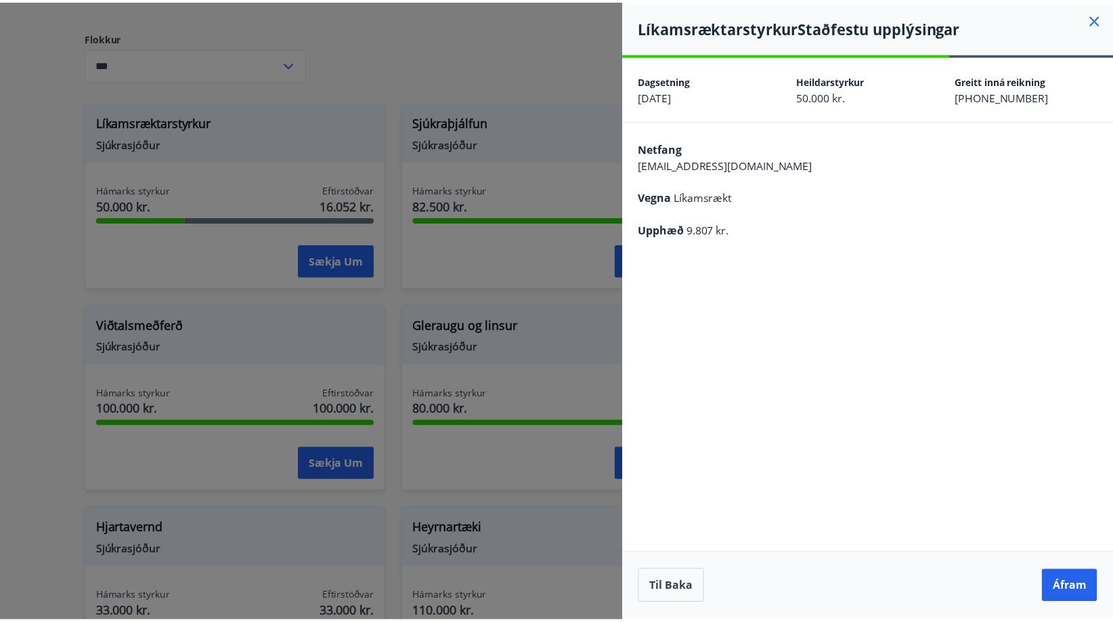
scroll to position [0, 0]
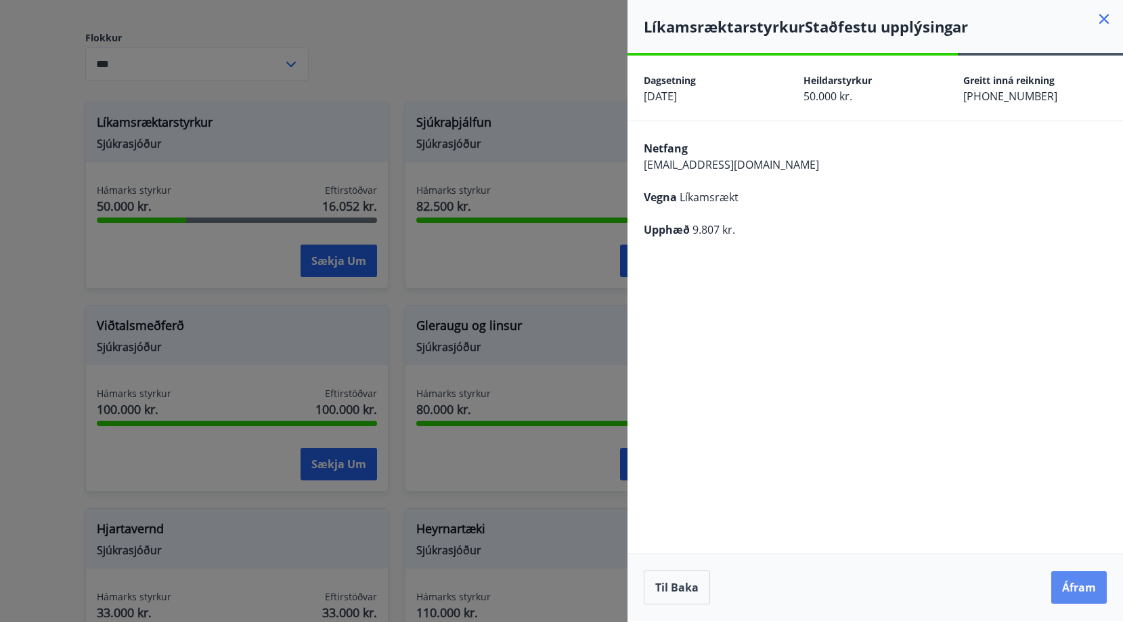
click at [1084, 582] on button "Áfram" at bounding box center [1080, 587] width 56 height 32
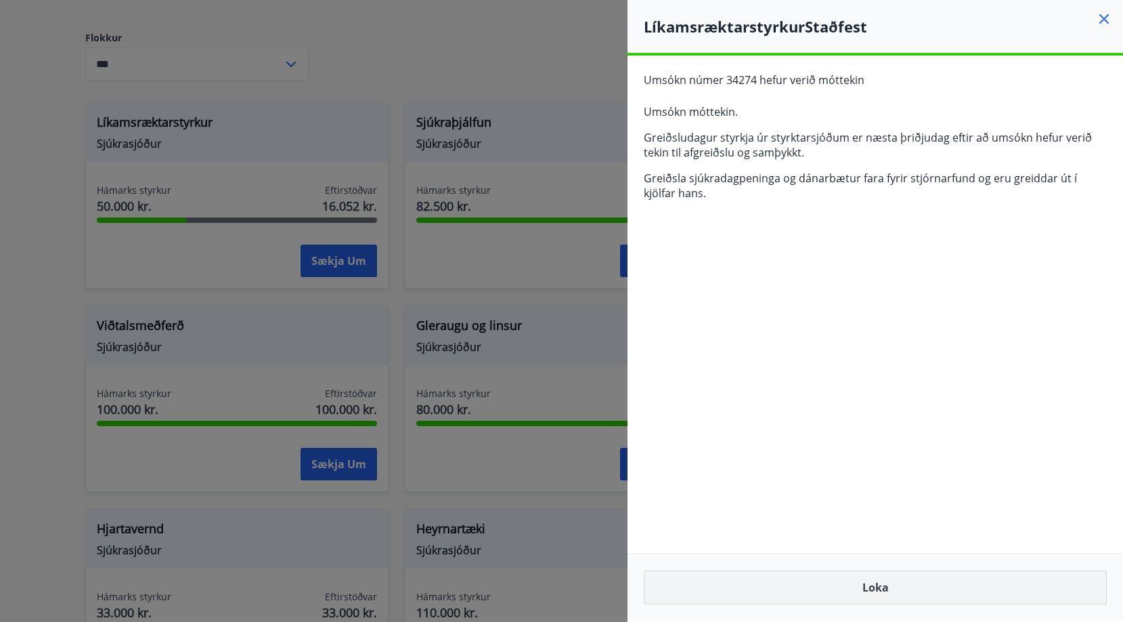
click at [867, 578] on button "Loka" at bounding box center [875, 587] width 463 height 34
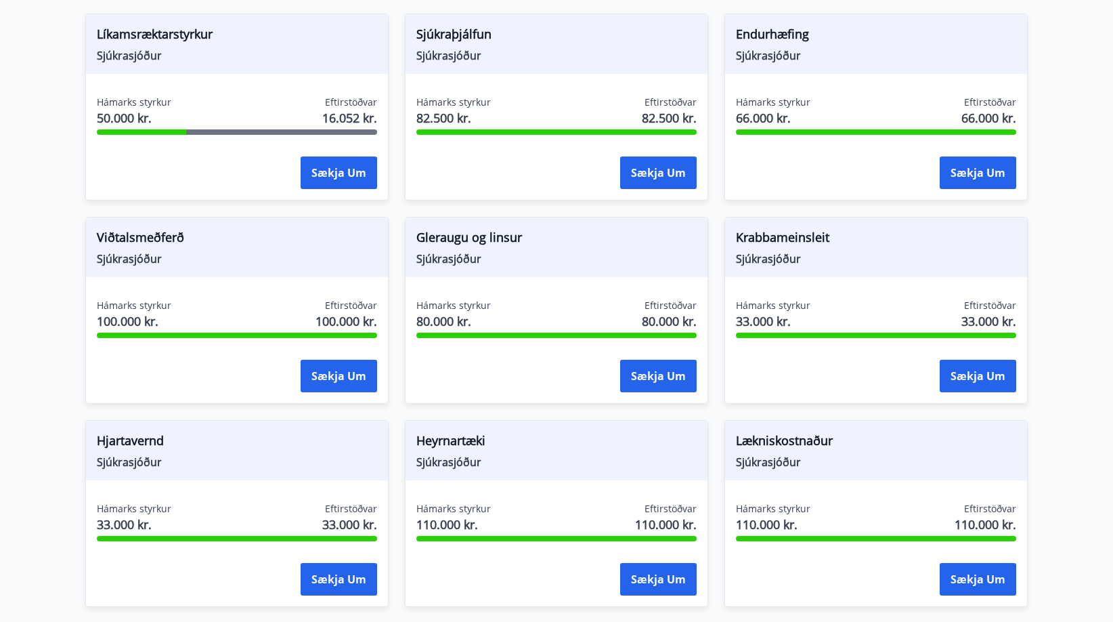
scroll to position [424, 0]
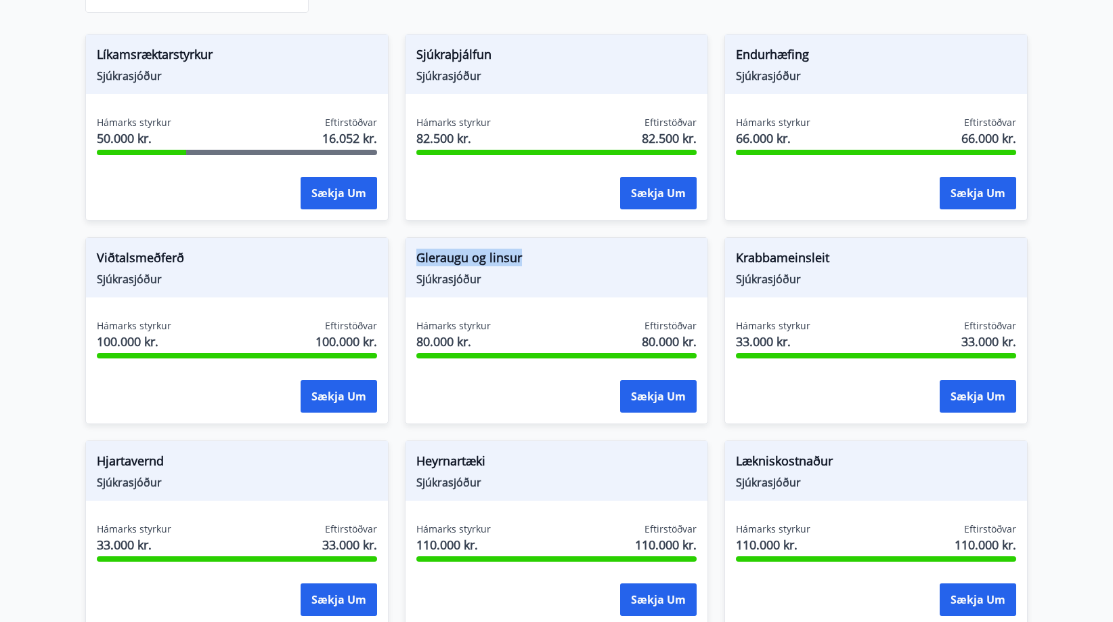
drag, startPoint x: 416, startPoint y: 256, endPoint x: 542, endPoint y: 258, distance: 125.3
click at [542, 258] on div "Gleraugu og linsur Sjúkrasjóður" at bounding box center [557, 268] width 302 height 60
click at [1, 200] on main "Styrkir Umsóknir úr sjóðum FIT eru rafrænar en þannig fást strax upplýsingar um…" at bounding box center [556, 340] width 1113 height 1418
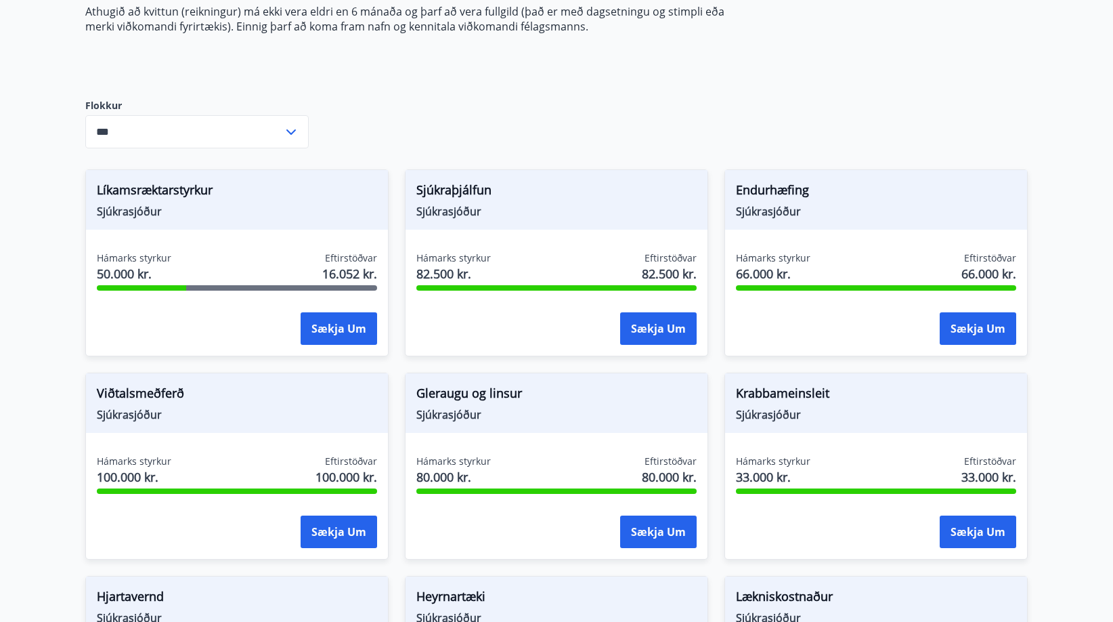
scroll to position [85, 0]
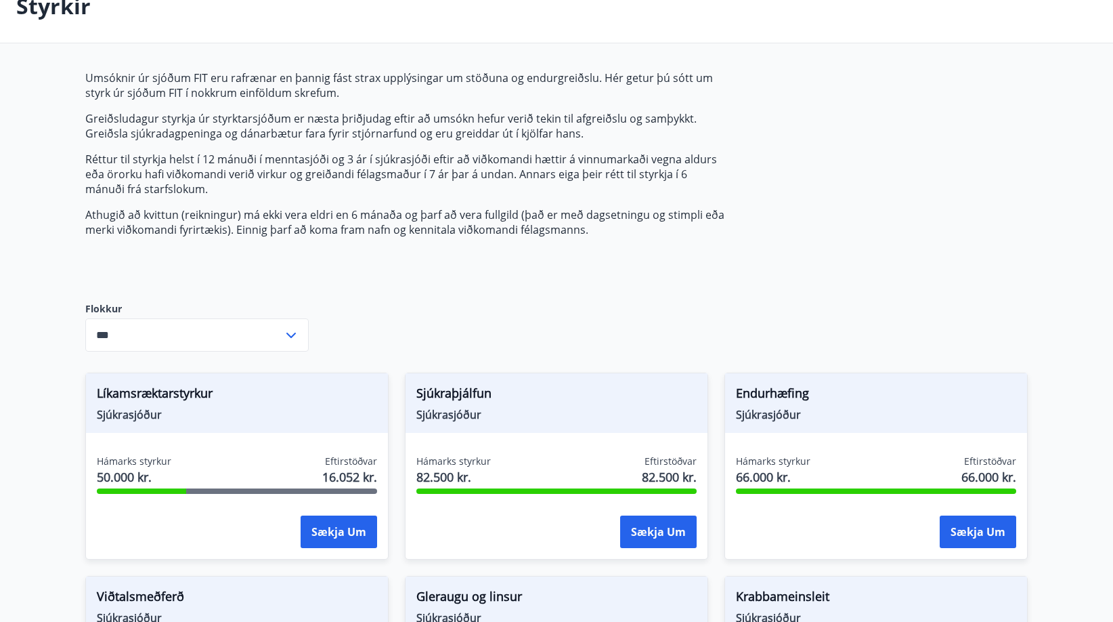
click at [209, 335] on input "***" at bounding box center [184, 334] width 198 height 33
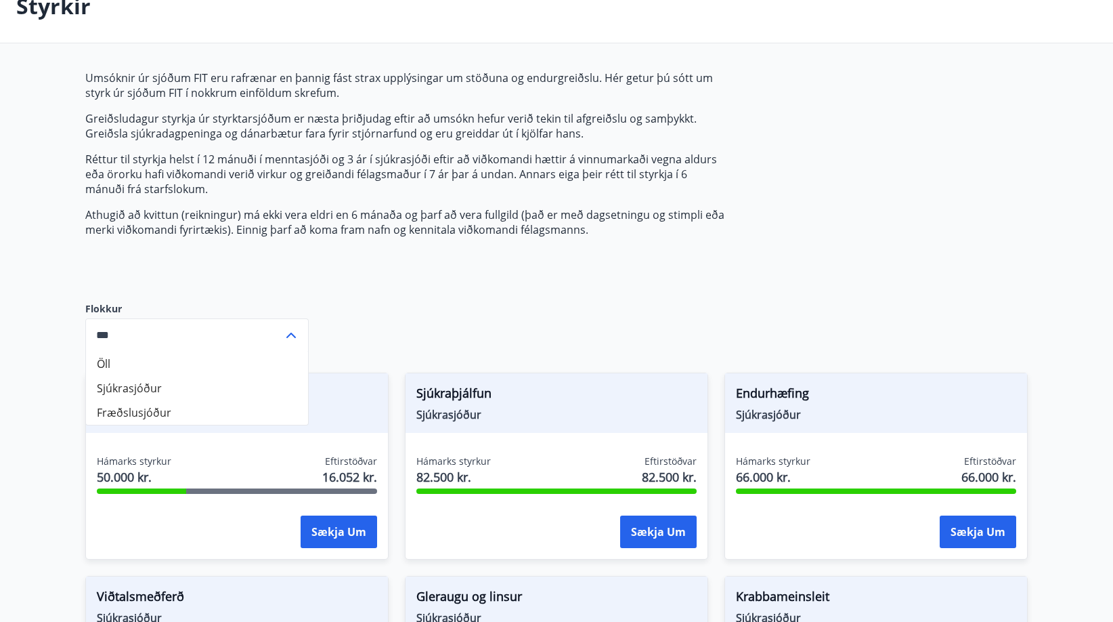
click at [197, 280] on div "Umsóknir úr sjóðum FIT eru rafrænar en þannig fást strax upplýsingar um stöðuna…" at bounding box center [404, 175] width 639 height 210
click at [166, 324] on input "***" at bounding box center [184, 334] width 198 height 33
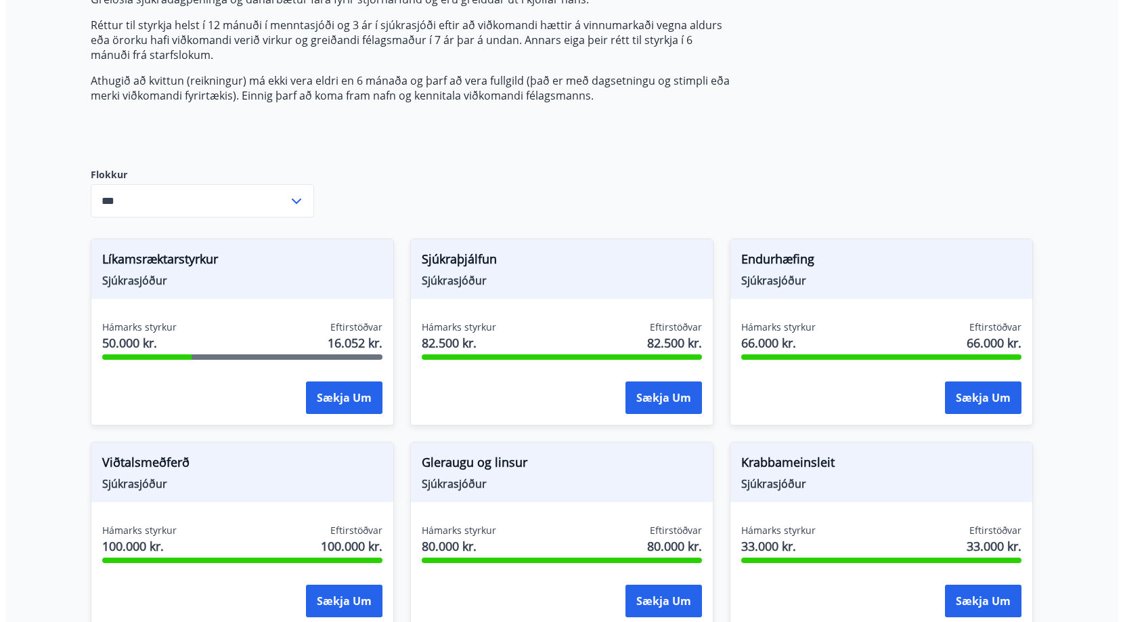
scroll to position [221, 0]
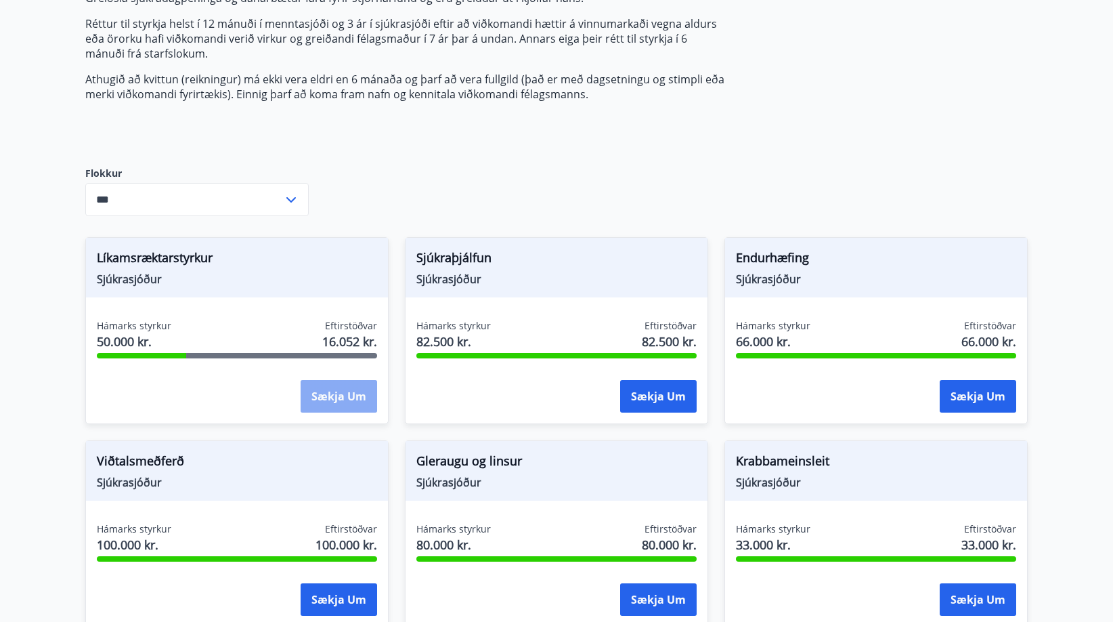
click at [344, 399] on button "Sækja um" at bounding box center [339, 396] width 77 height 32
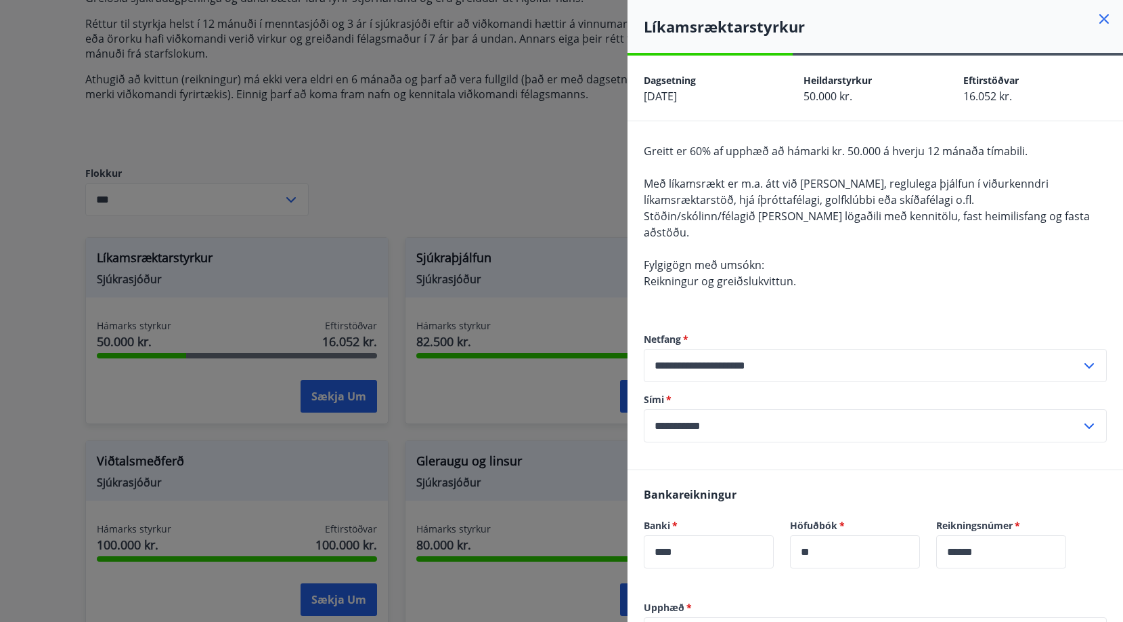
click at [469, 132] on div at bounding box center [561, 311] width 1123 height 622
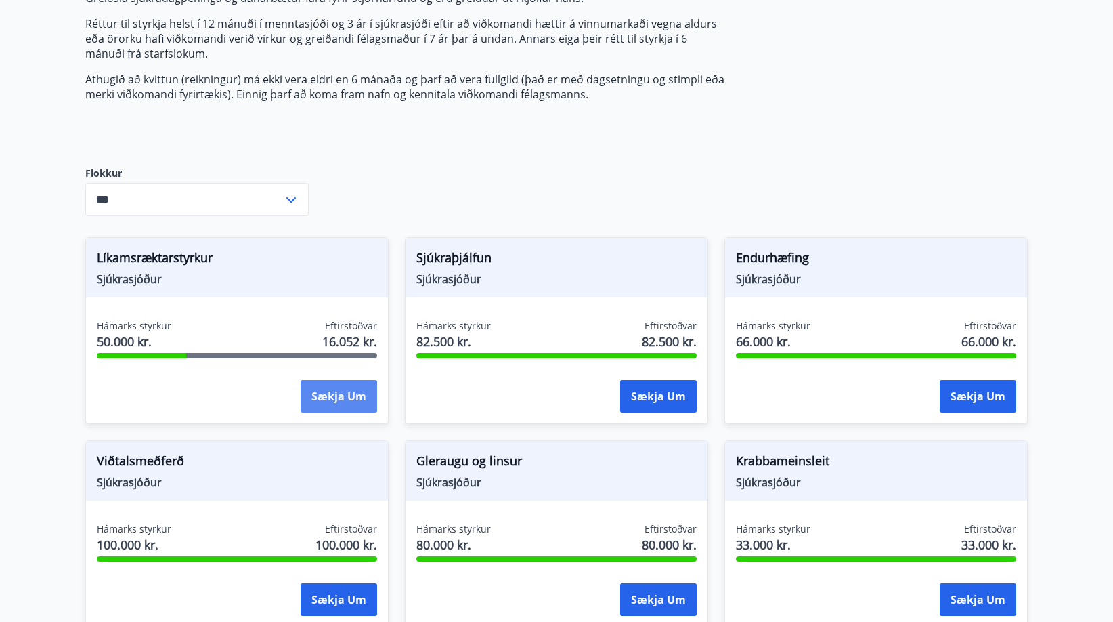
click at [314, 395] on button "Sækja um" at bounding box center [339, 396] width 77 height 32
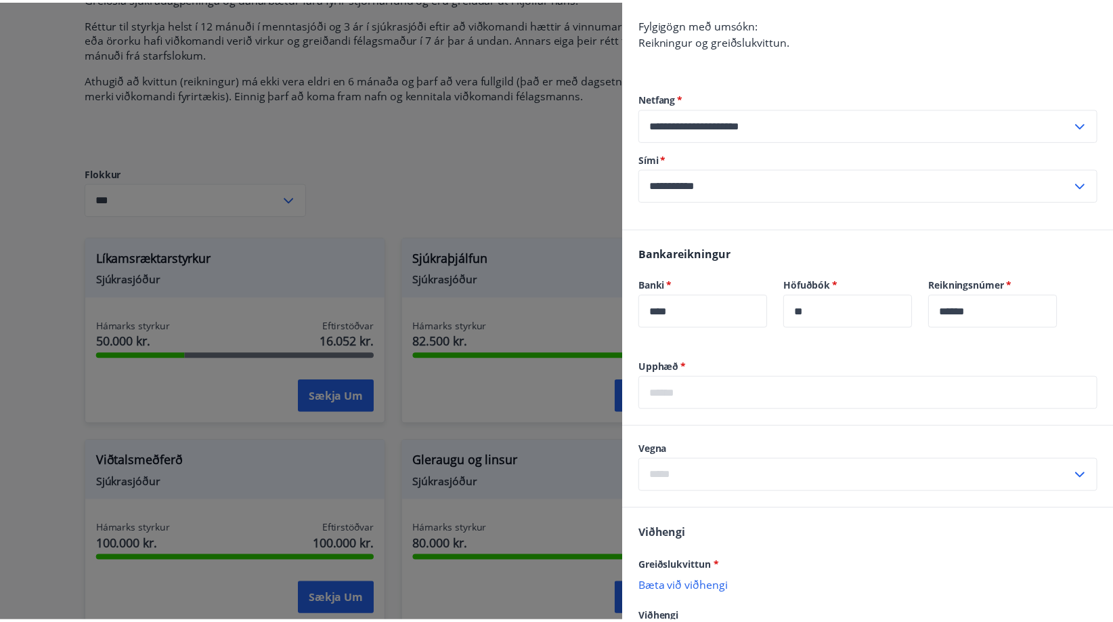
scroll to position [271, 0]
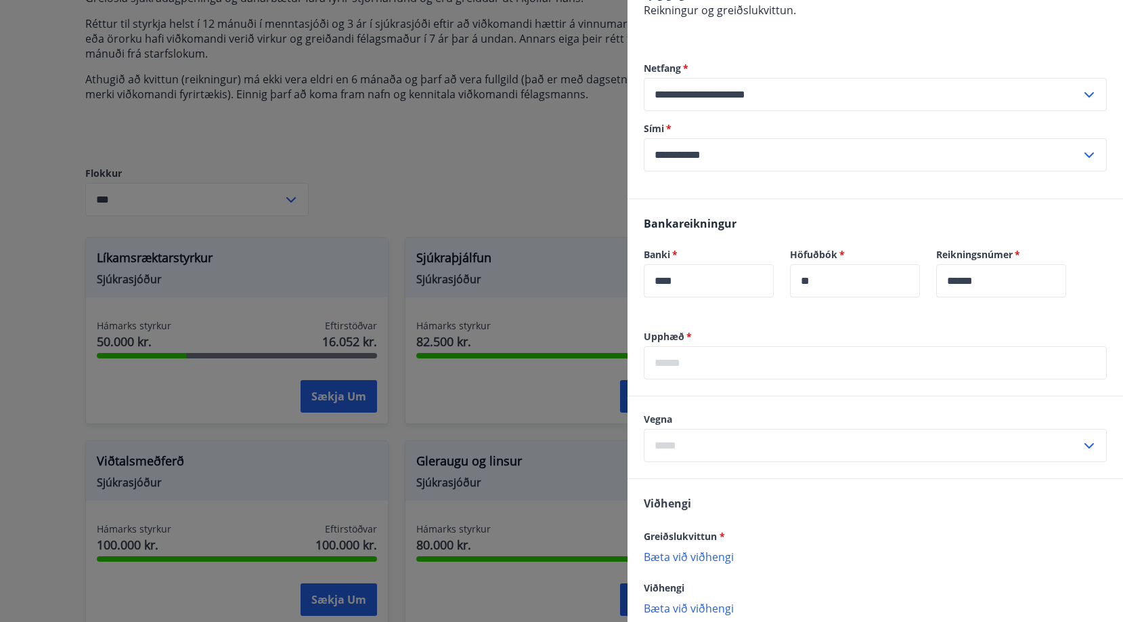
click at [699, 346] on input "text" at bounding box center [875, 362] width 463 height 33
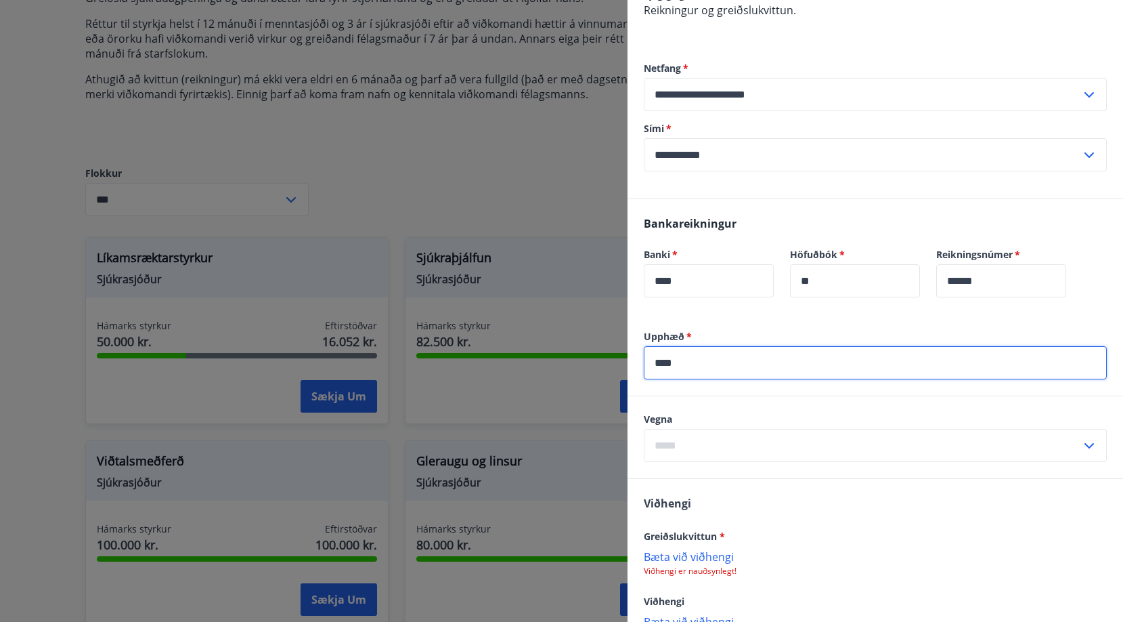
type input "****"
drag, startPoint x: 591, startPoint y: 309, endPoint x: 609, endPoint y: 310, distance: 17.7
click at [594, 308] on div at bounding box center [561, 311] width 1123 height 622
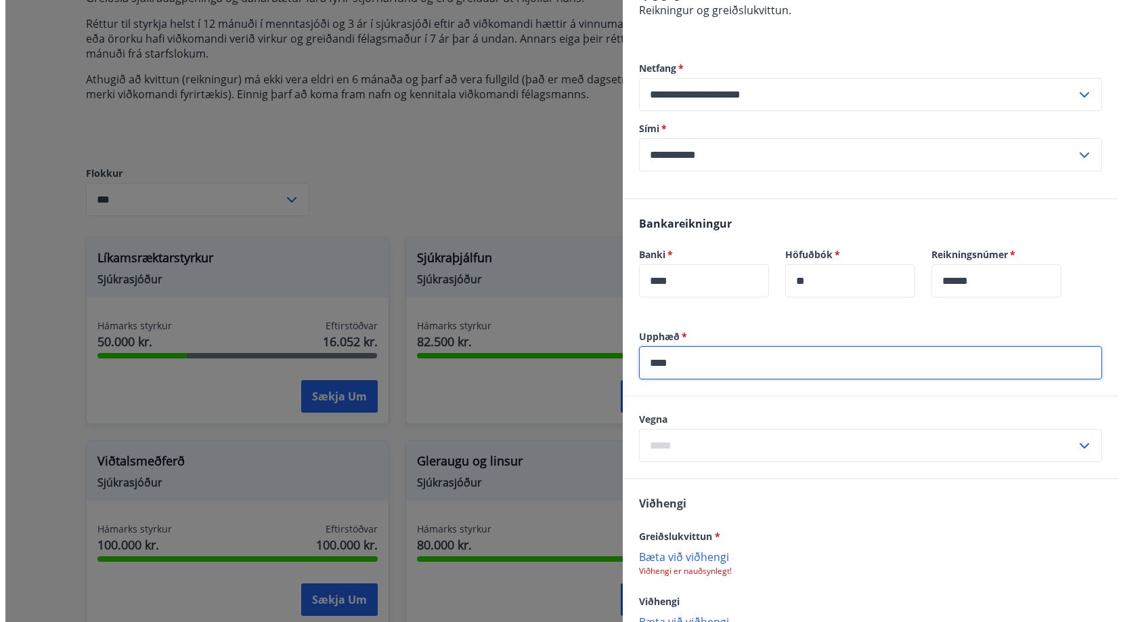
scroll to position [0, 0]
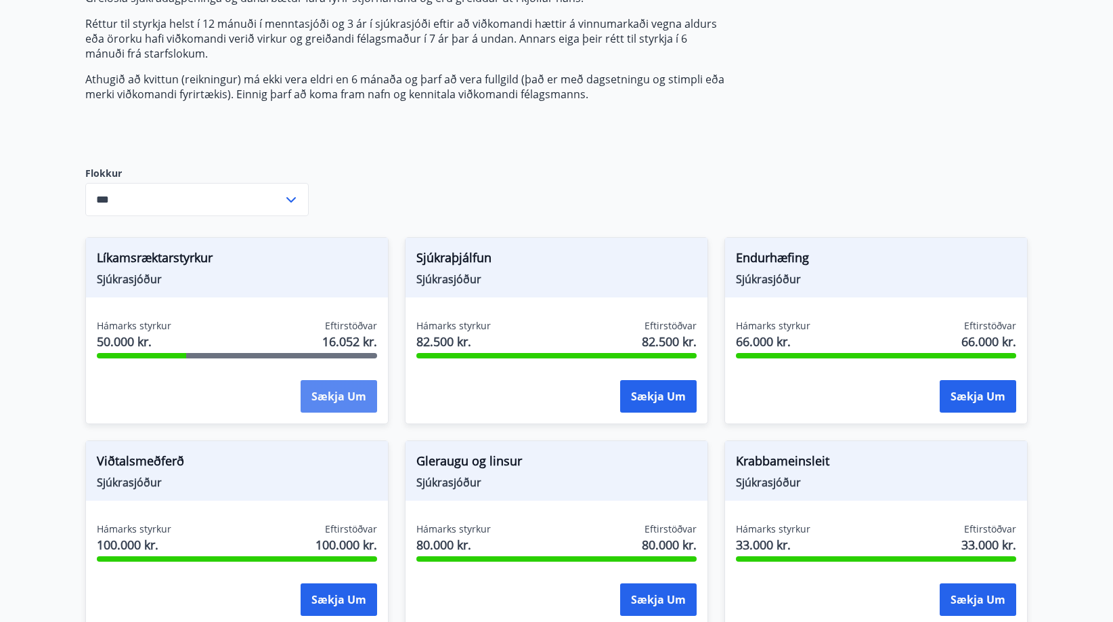
click at [354, 397] on button "Sækja um" at bounding box center [339, 396] width 77 height 32
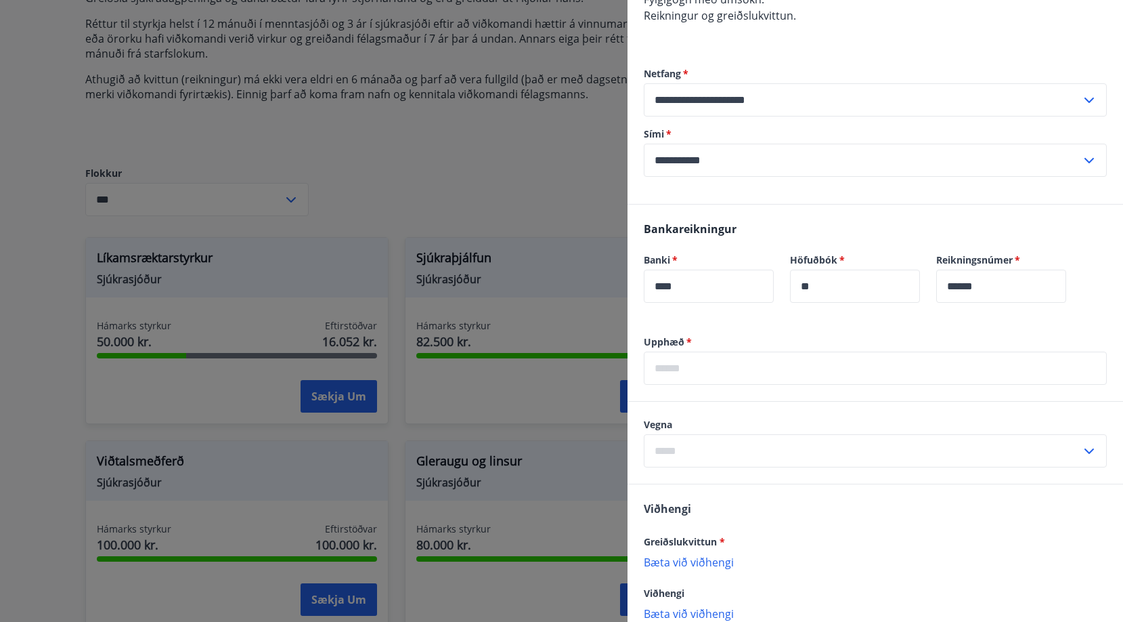
scroll to position [271, 0]
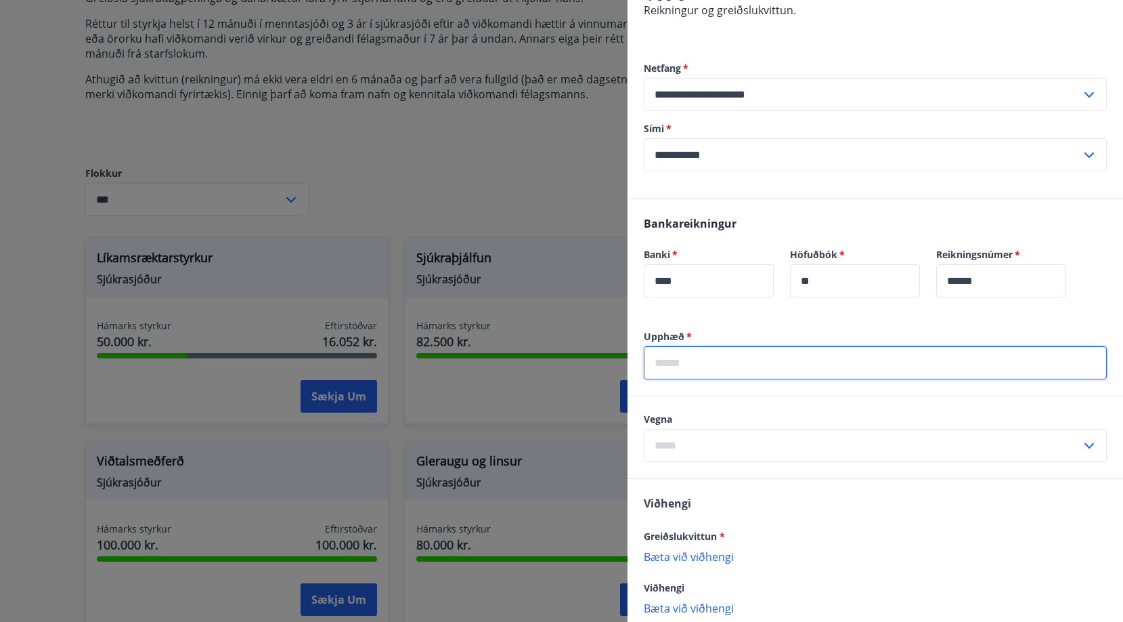
click at [705, 355] on input "text" at bounding box center [875, 362] width 463 height 33
type input "****"
click at [697, 330] on label "Upphæð   *" at bounding box center [875, 337] width 463 height 14
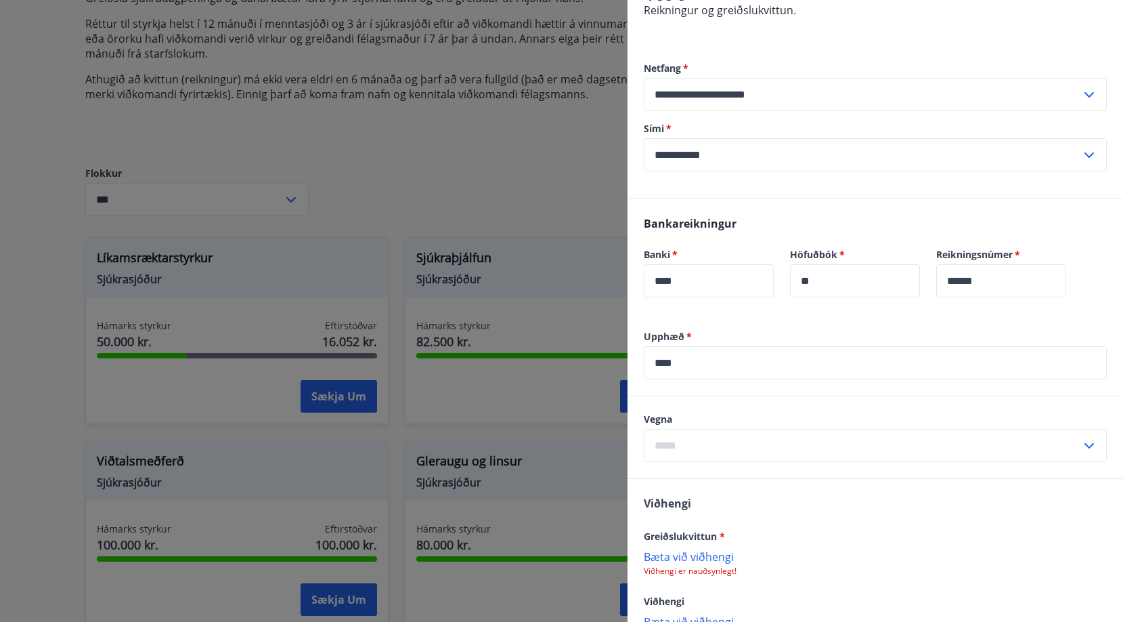
click at [666, 432] on input "text" at bounding box center [862, 445] width 437 height 33
click at [677, 462] on li "Líkamsrækt" at bounding box center [876, 474] width 462 height 24
type input "**********"
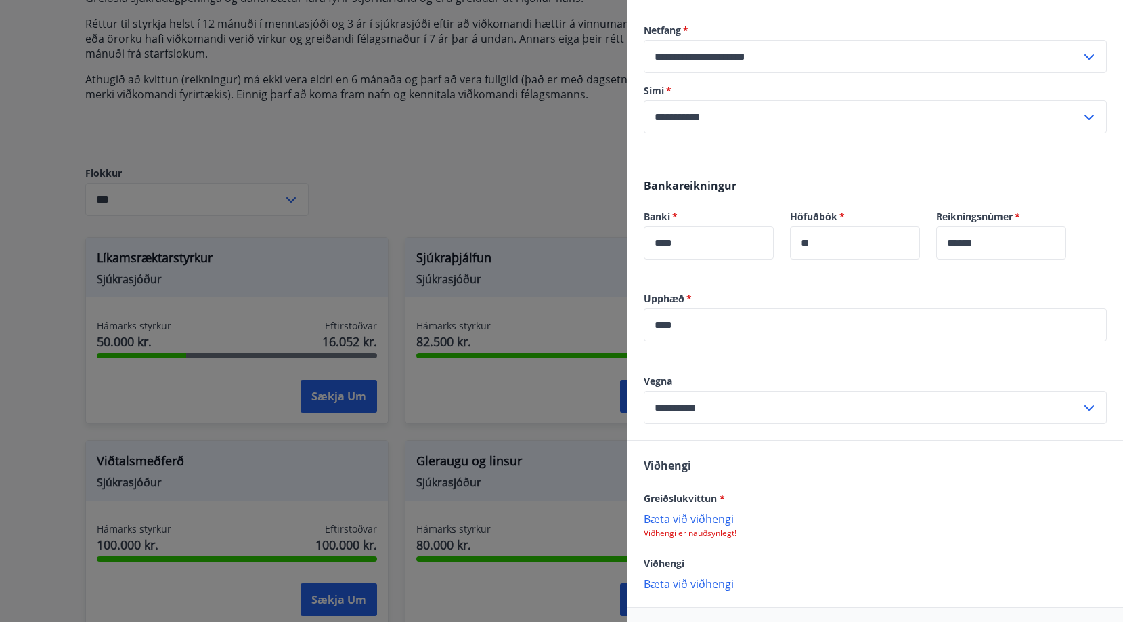
scroll to position [345, 0]
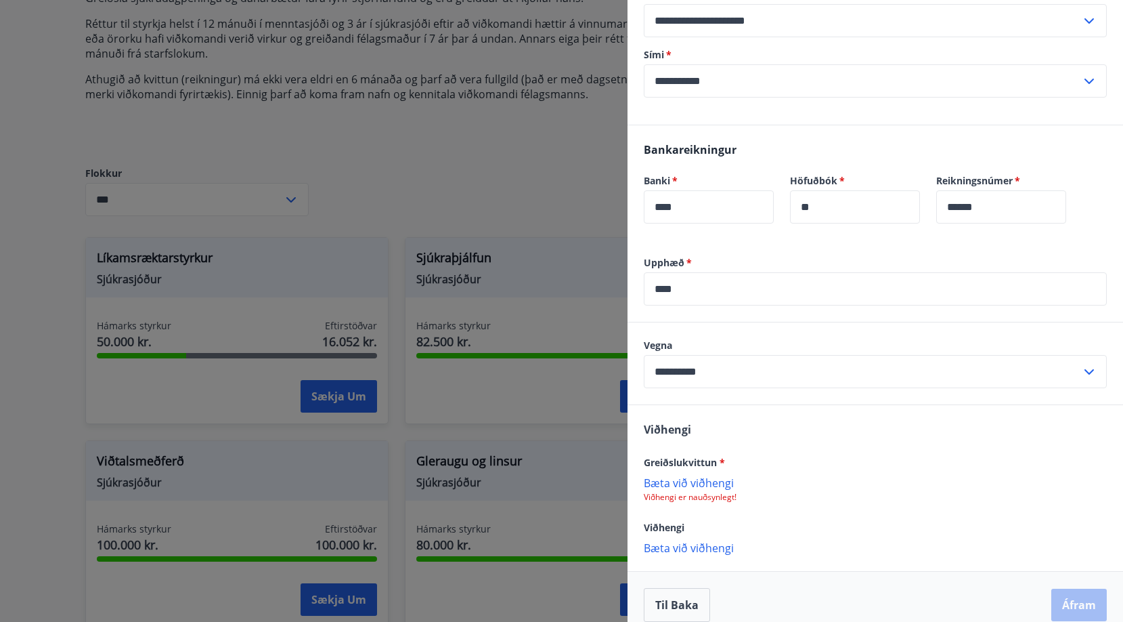
click at [672, 475] on p "Bæta við viðhengi" at bounding box center [875, 482] width 463 height 14
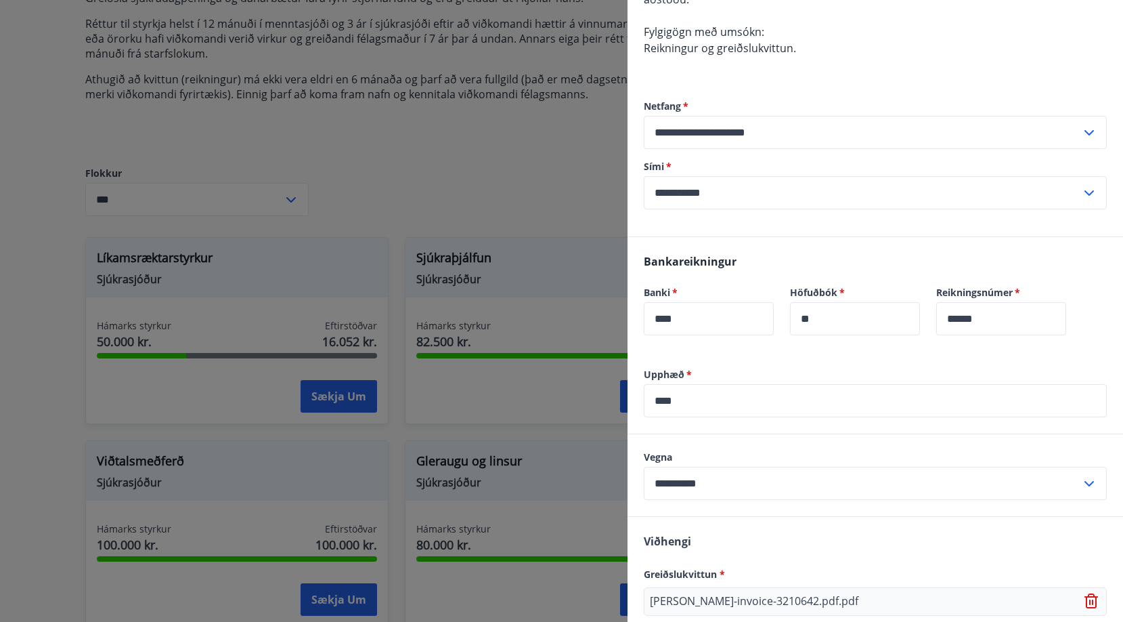
scroll to position [346, 0]
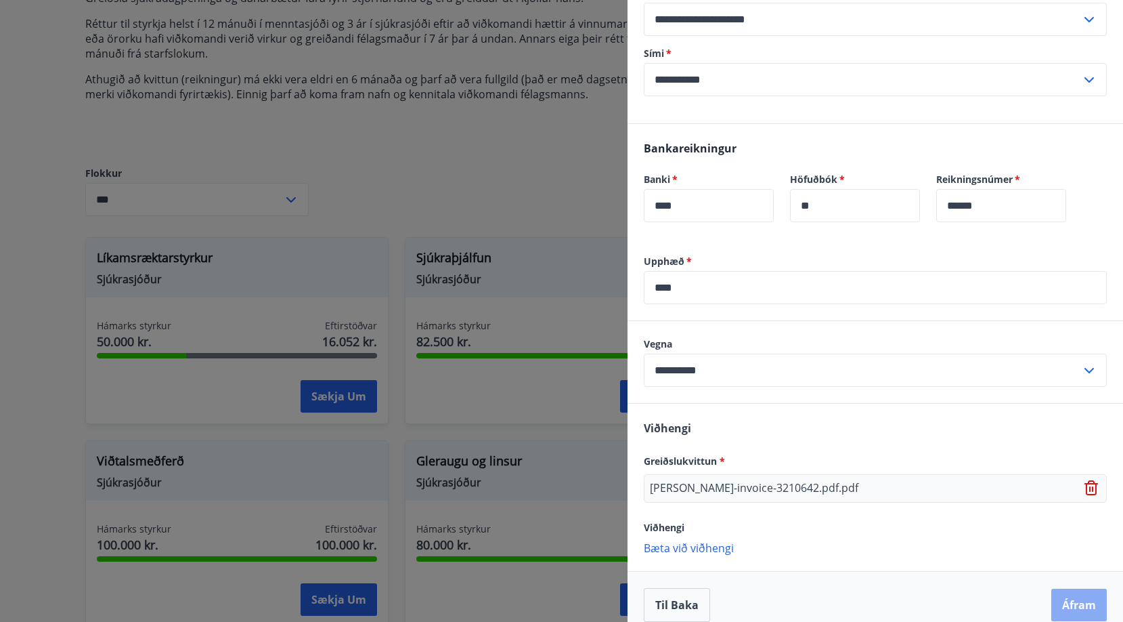
click at [1060, 603] on button "Áfram" at bounding box center [1080, 604] width 56 height 32
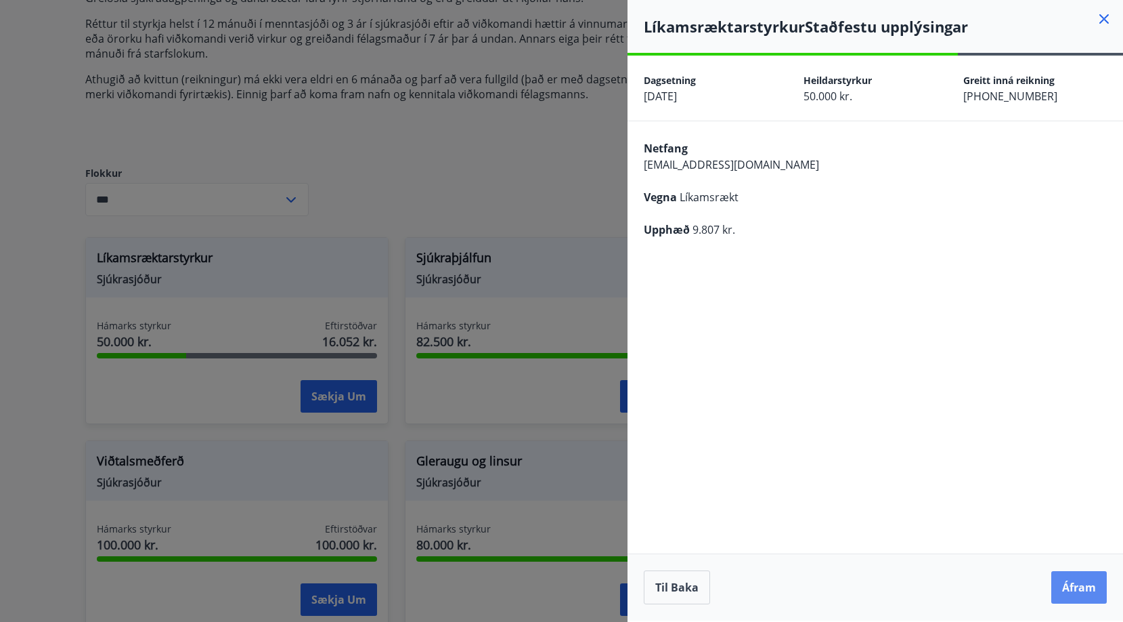
click at [1069, 578] on button "Áfram" at bounding box center [1080, 587] width 56 height 32
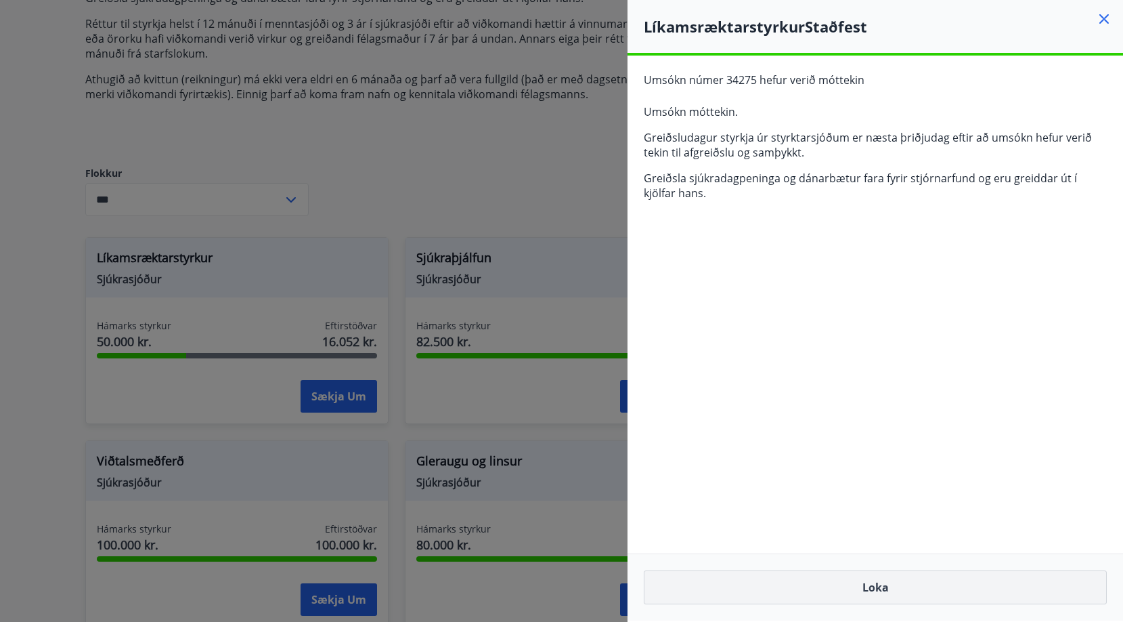
click at [880, 582] on button "Loka" at bounding box center [875, 587] width 463 height 34
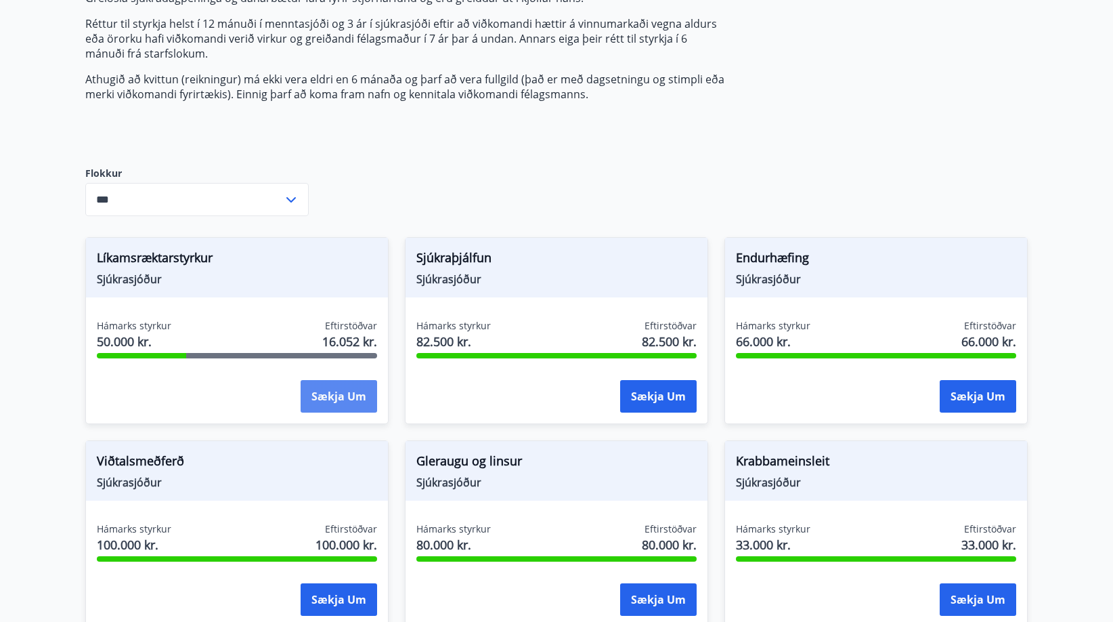
click at [318, 402] on button "Sækja um" at bounding box center [339, 396] width 77 height 32
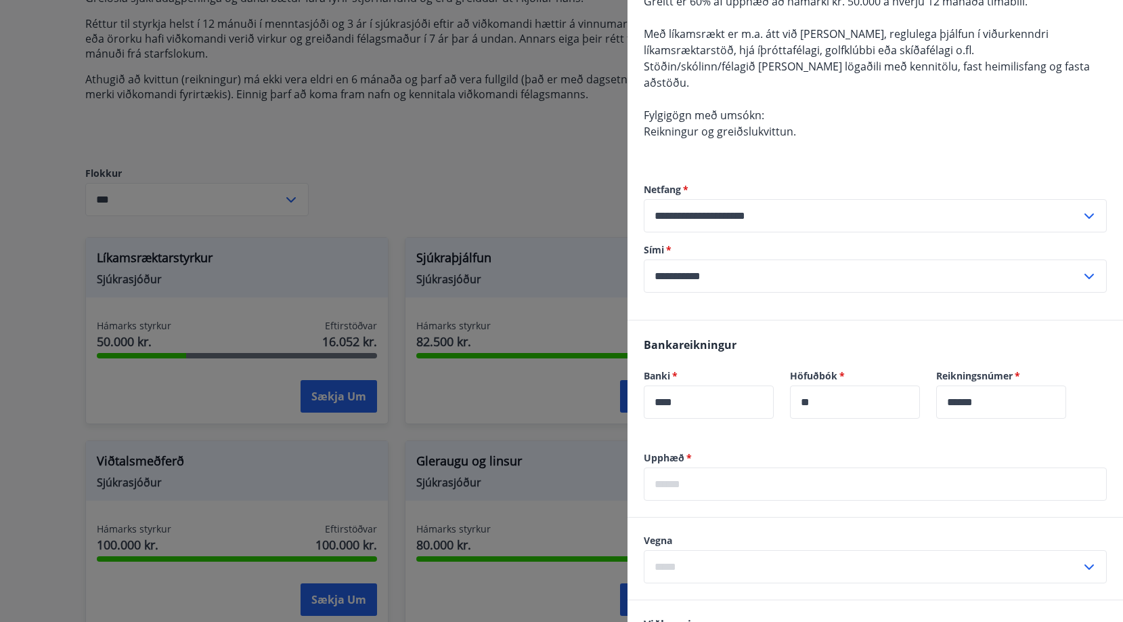
scroll to position [331, 0]
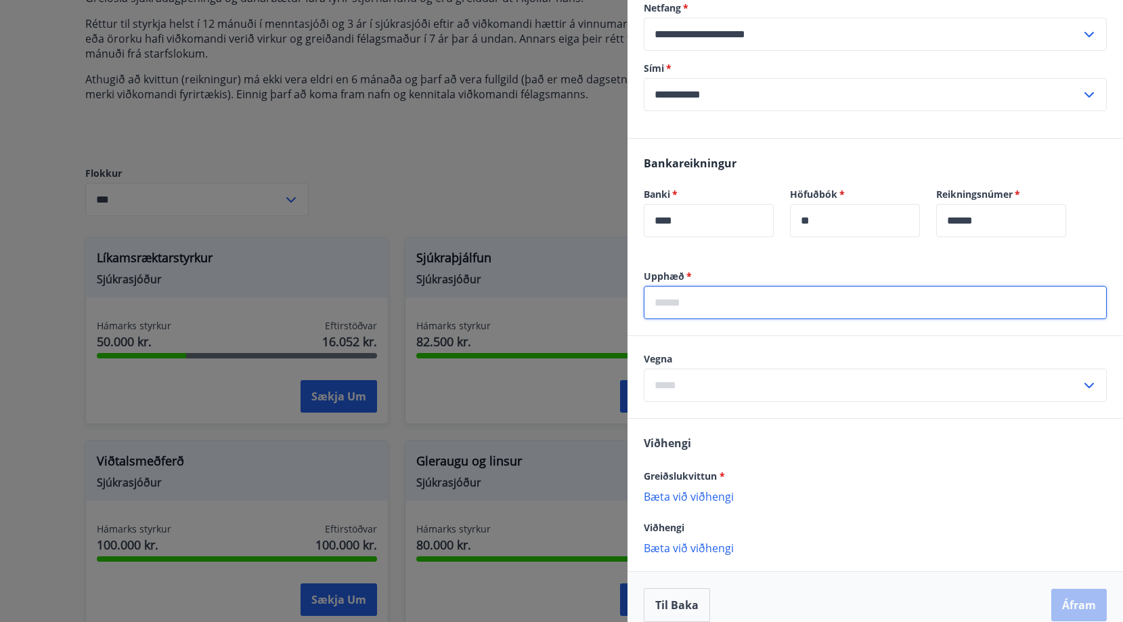
click at [706, 286] on input "text" at bounding box center [875, 302] width 463 height 33
type input "****"
drag, startPoint x: 682, startPoint y: 359, endPoint x: 680, endPoint y: 375, distance: 16.4
click at [682, 368] on input "text" at bounding box center [862, 384] width 437 height 33
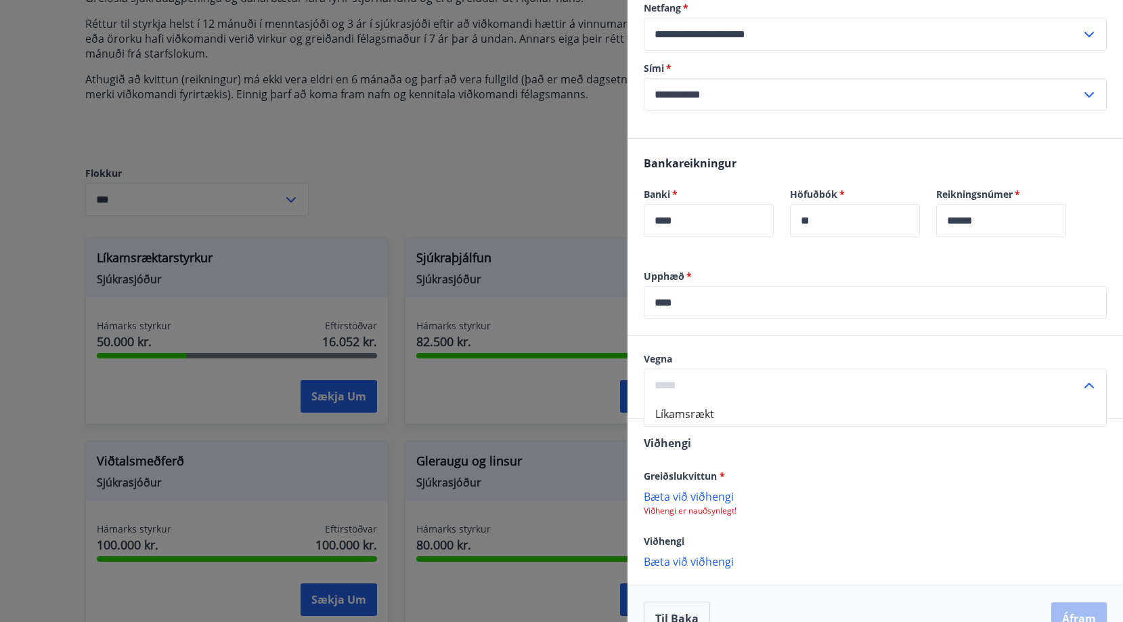
click at [680, 402] on li "Líkamsrækt" at bounding box center [876, 414] width 462 height 24
type input "**********"
click at [742, 336] on div "**********" at bounding box center [876, 377] width 496 height 82
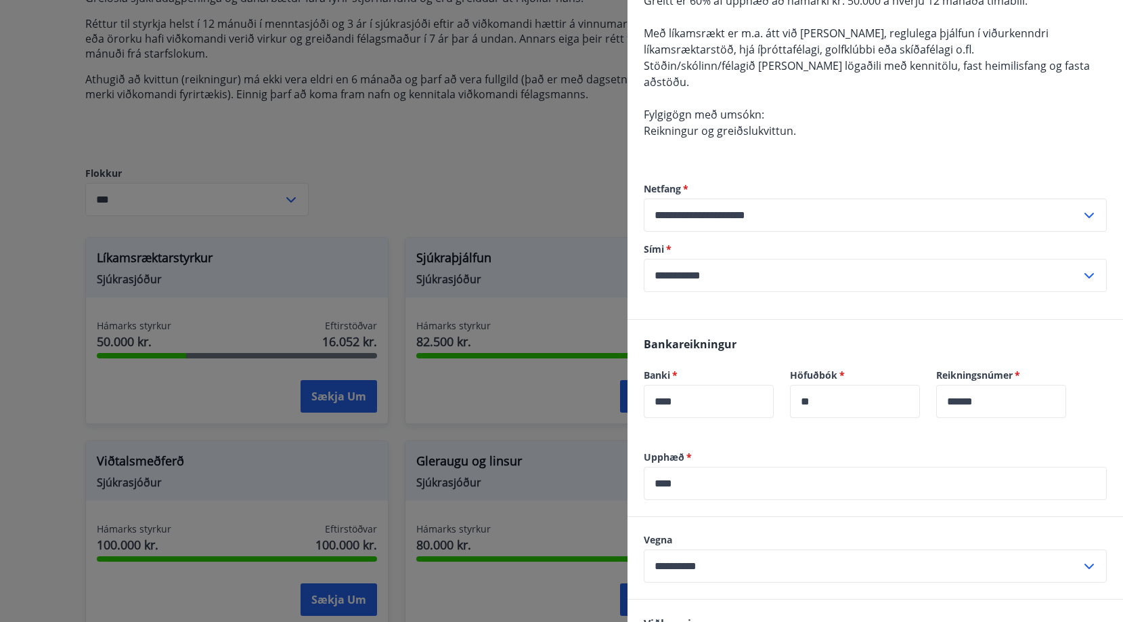
scroll to position [345, 0]
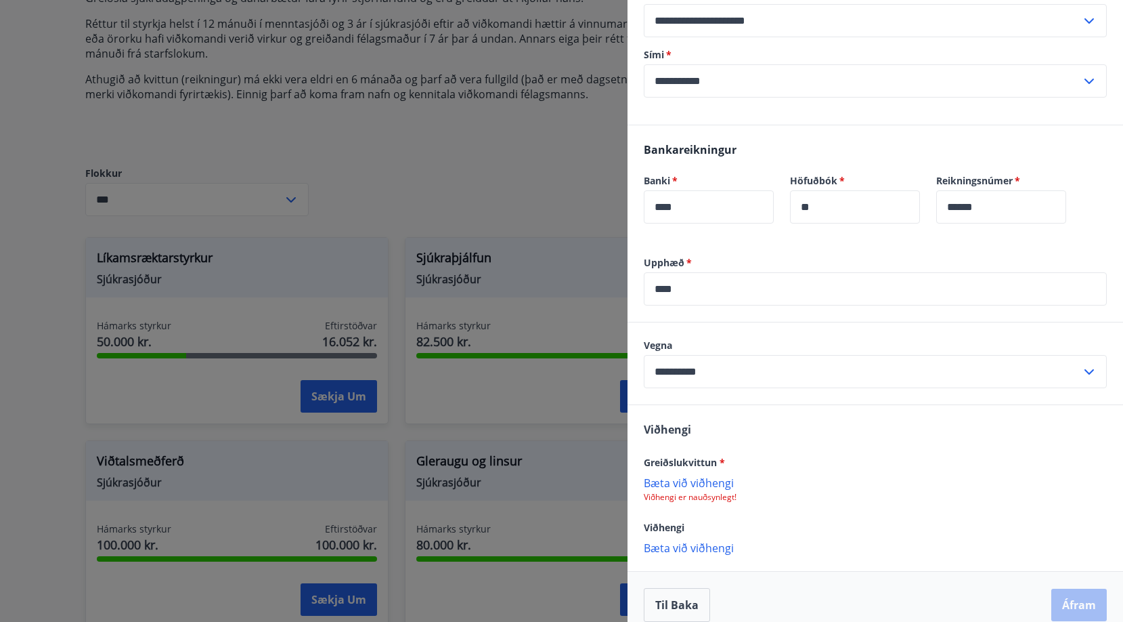
click at [682, 475] on p "Bæta við viðhengi" at bounding box center [875, 482] width 463 height 14
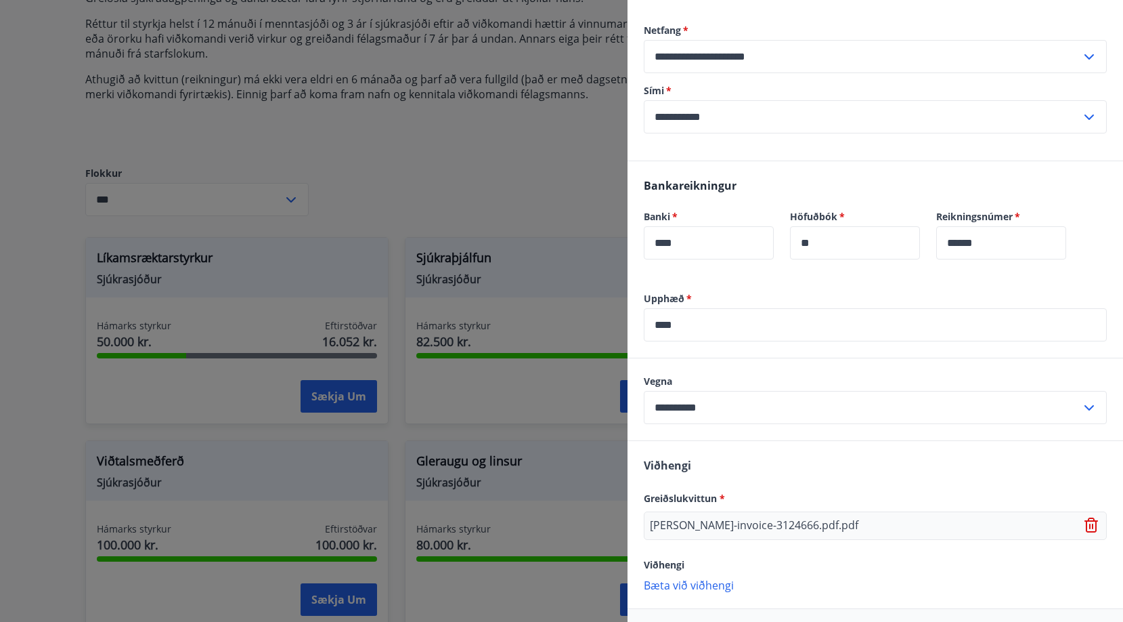
scroll to position [346, 0]
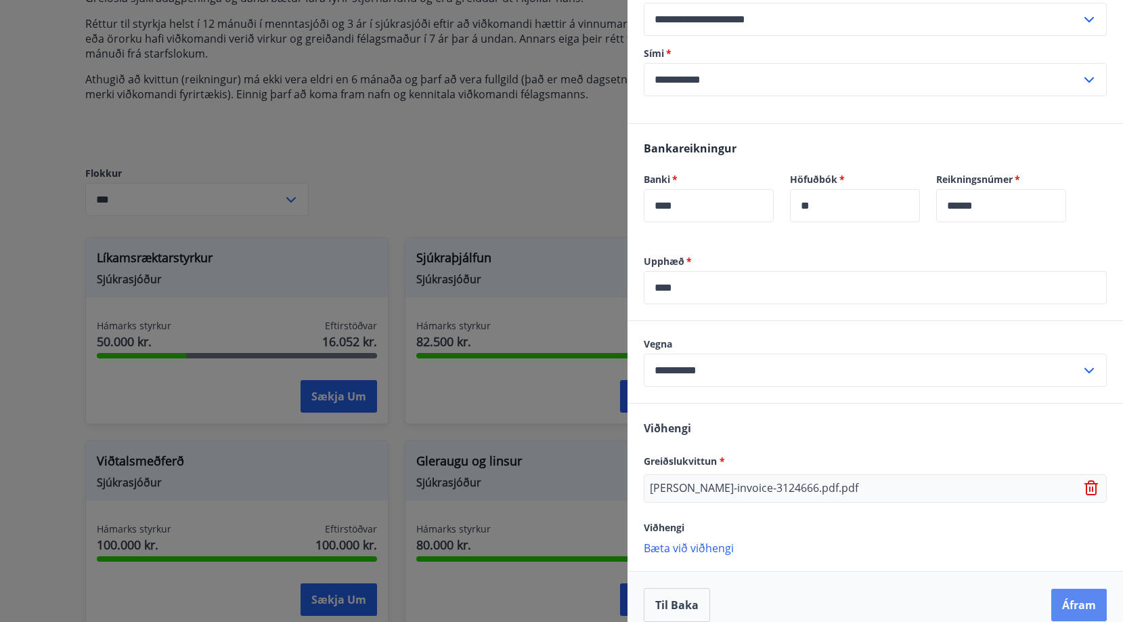
click at [1062, 588] on button "Áfram" at bounding box center [1080, 604] width 56 height 32
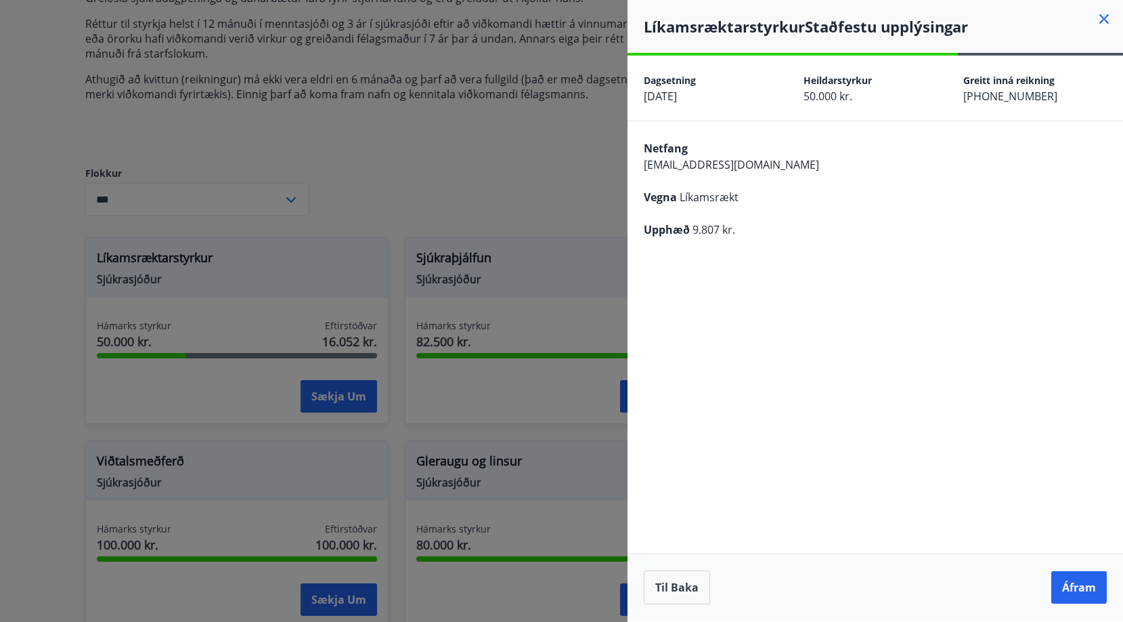
scroll to position [0, 0]
click at [1083, 592] on button "Áfram" at bounding box center [1080, 587] width 56 height 32
click at [1068, 597] on button "Áfram" at bounding box center [1080, 587] width 56 height 32
click at [1092, 70] on icon "Close" at bounding box center [1094, 66] width 9 height 9
click at [693, 585] on button "Til baka" at bounding box center [677, 587] width 66 height 34
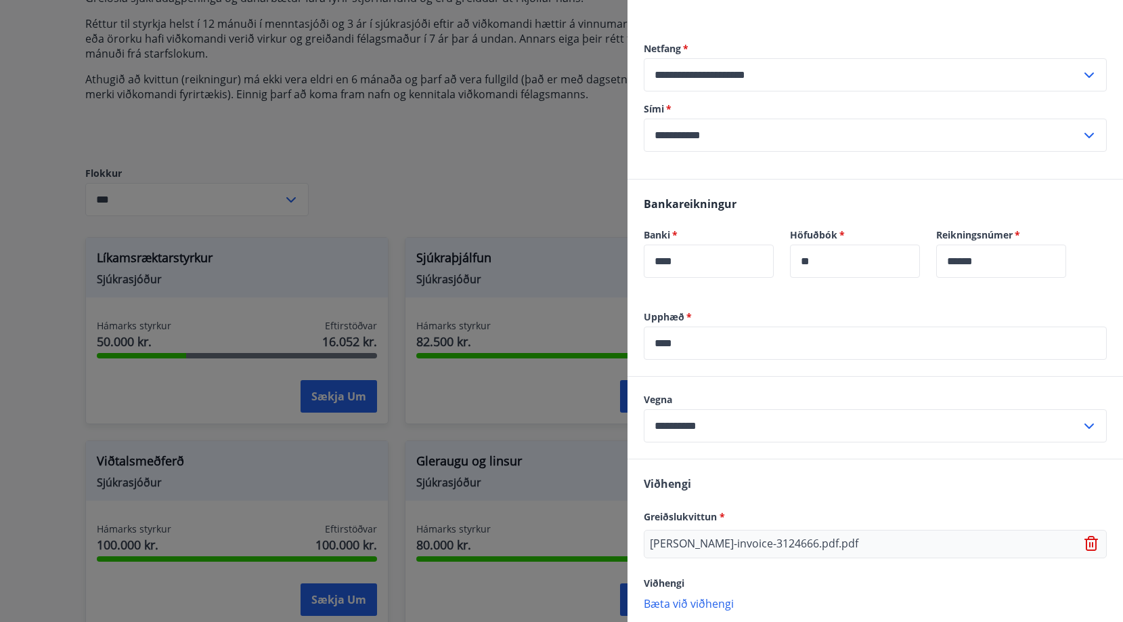
scroll to position [346, 0]
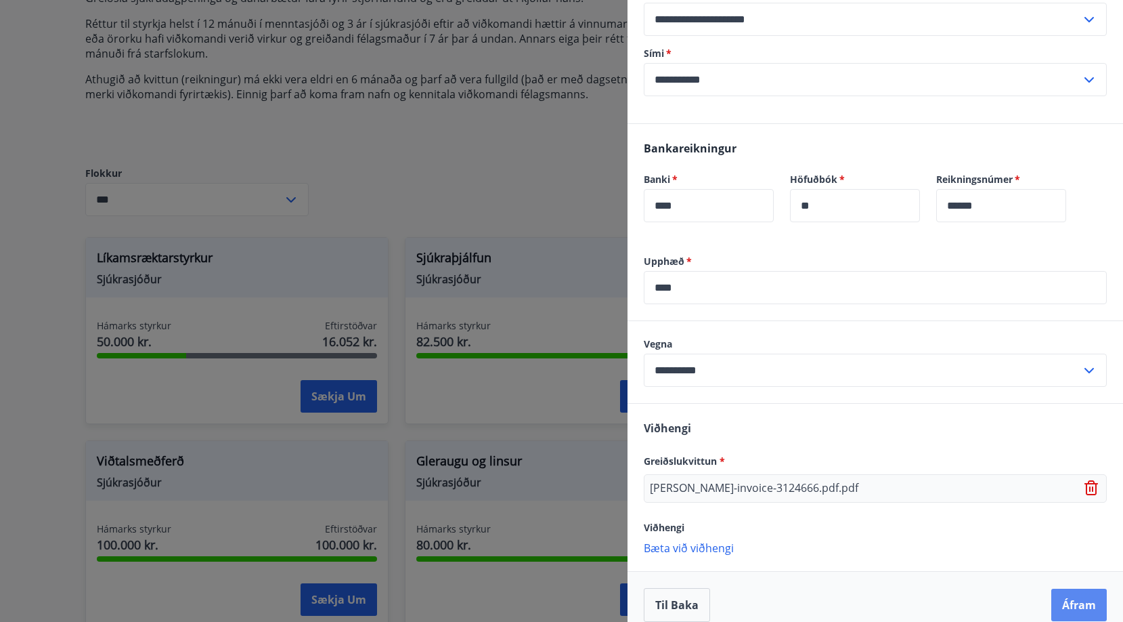
click at [1058, 588] on button "Áfram" at bounding box center [1080, 604] width 56 height 32
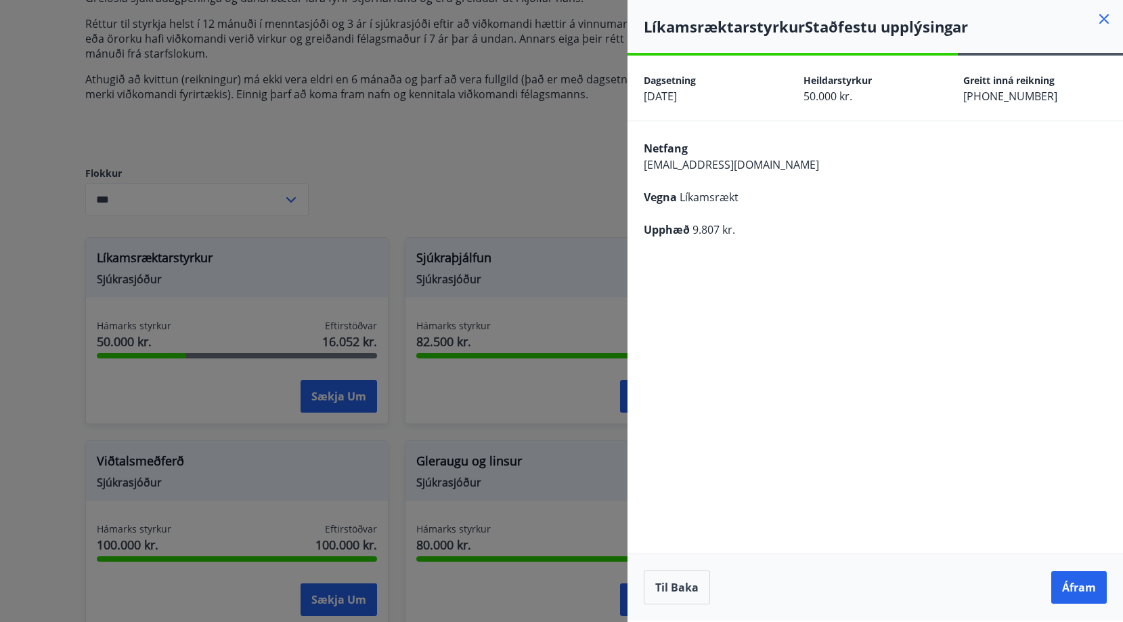
scroll to position [0, 0]
click at [1091, 580] on button "Áfram" at bounding box center [1080, 587] width 56 height 32
click at [1102, 17] on icon at bounding box center [1104, 18] width 9 height 9
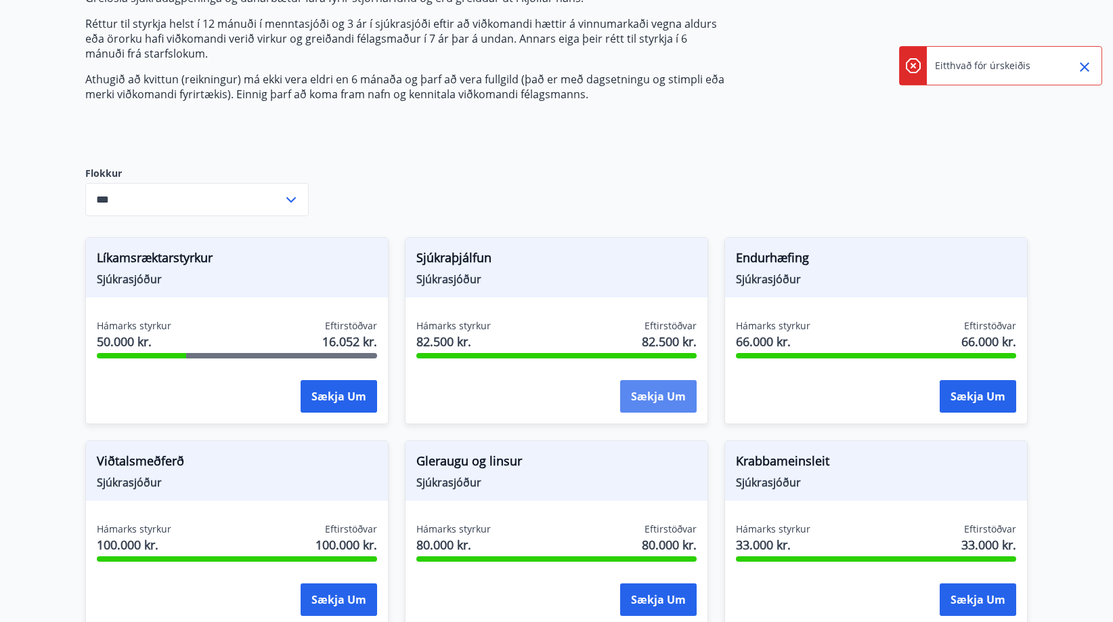
click at [678, 406] on button "Sækja um" at bounding box center [658, 396] width 77 height 32
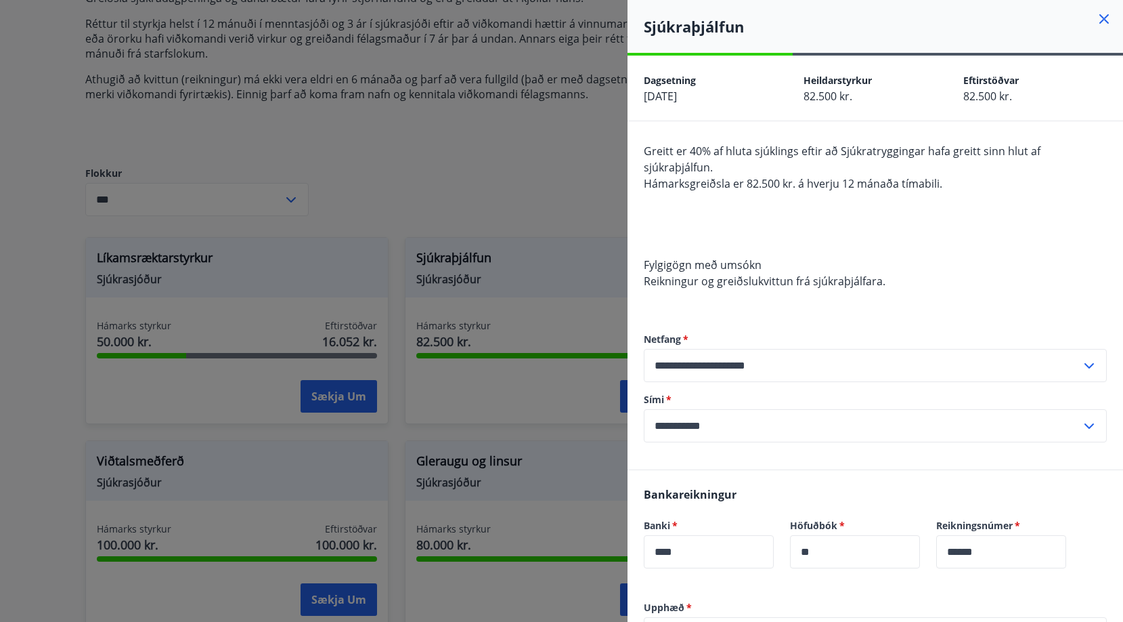
click at [1099, 24] on icon at bounding box center [1104, 19] width 16 height 16
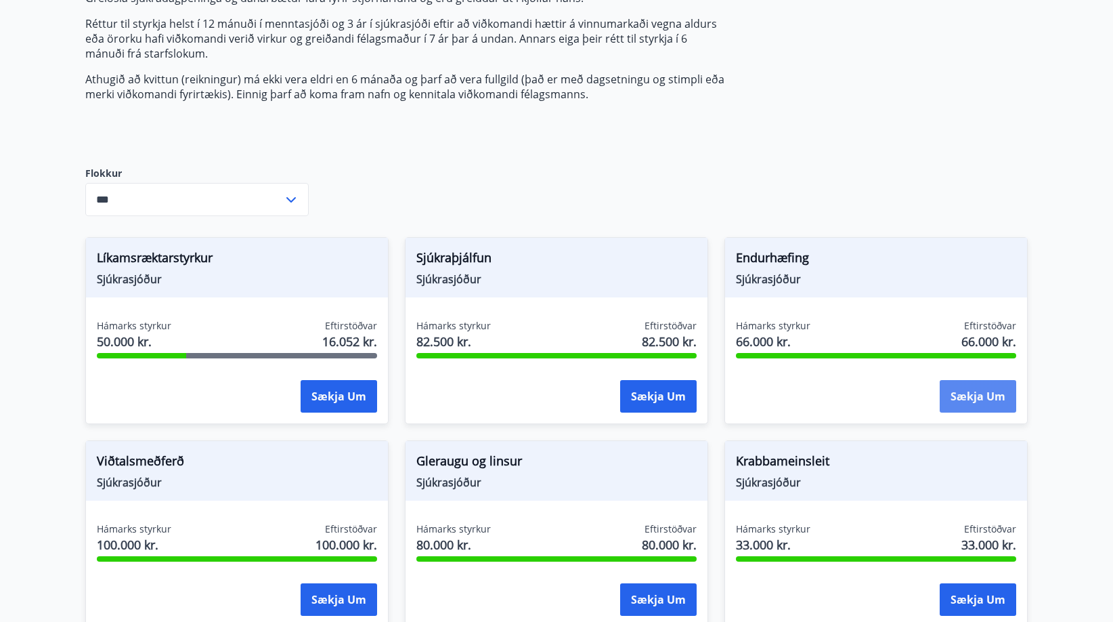
click at [954, 387] on button "Sækja um" at bounding box center [978, 396] width 77 height 32
